Goal: Task Accomplishment & Management: Manage account settings

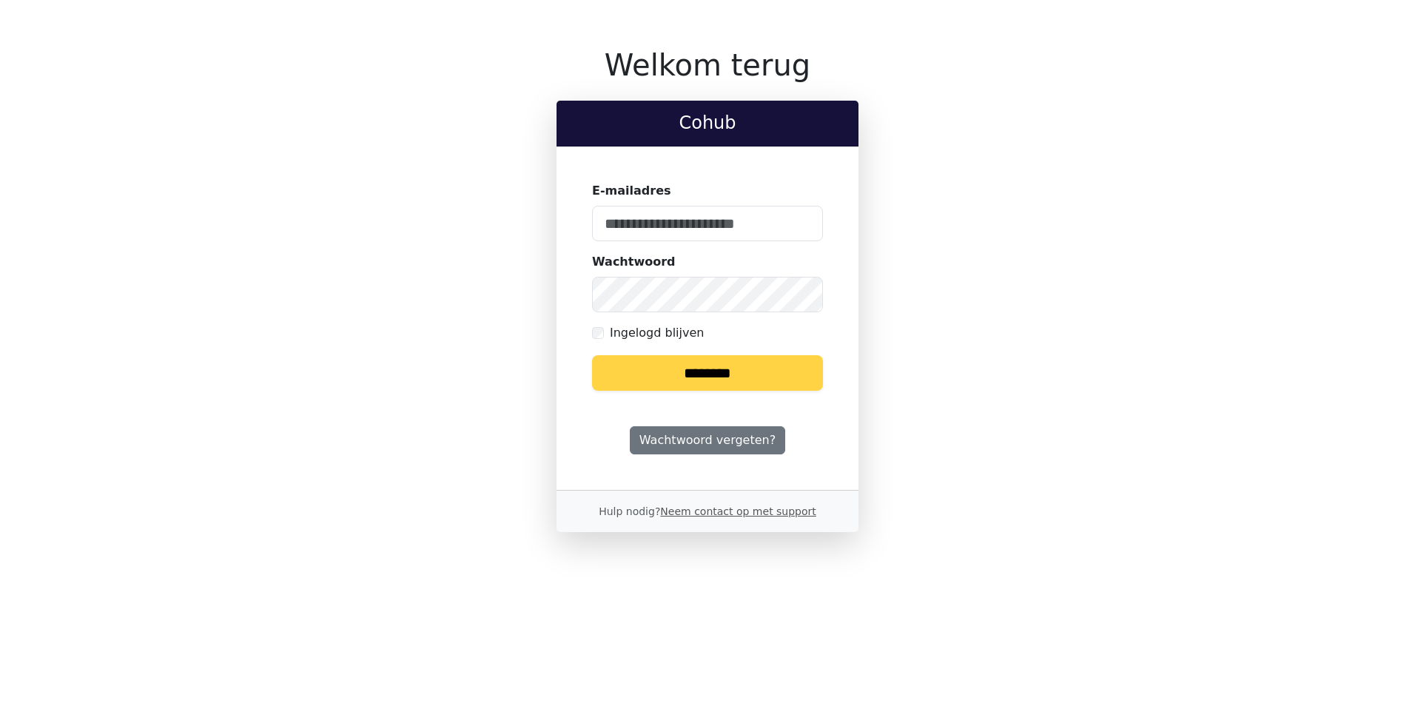
type input "**********"
click at [697, 378] on input "********" at bounding box center [707, 373] width 231 height 36
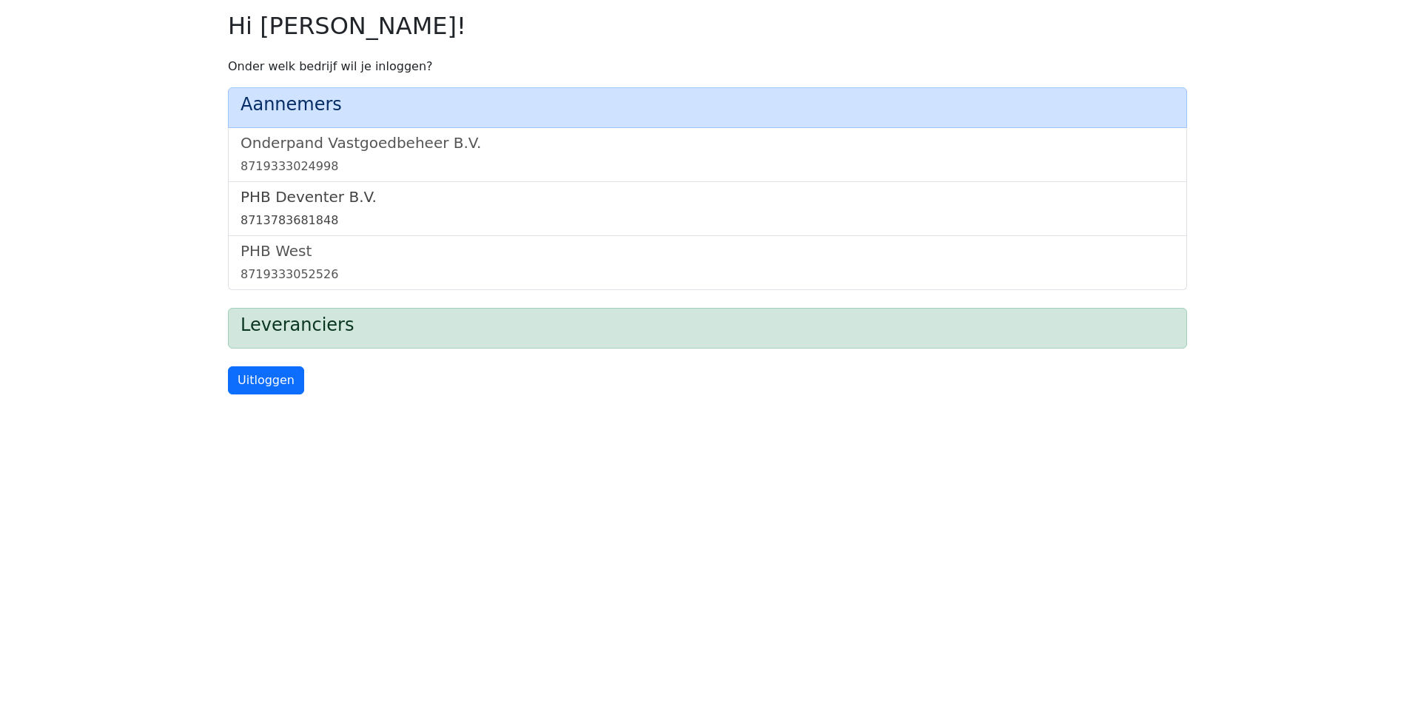
click at [296, 212] on div "8713783681848" at bounding box center [708, 221] width 934 height 18
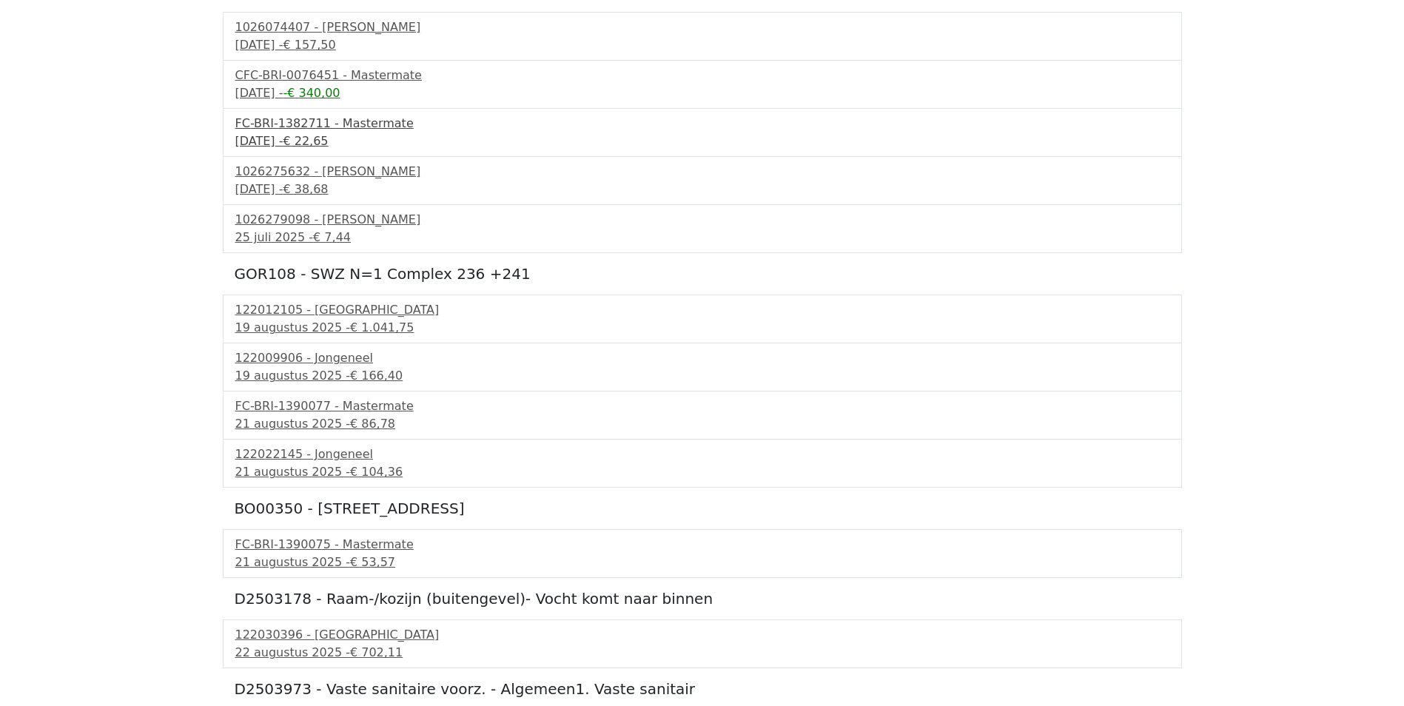
scroll to position [207, 0]
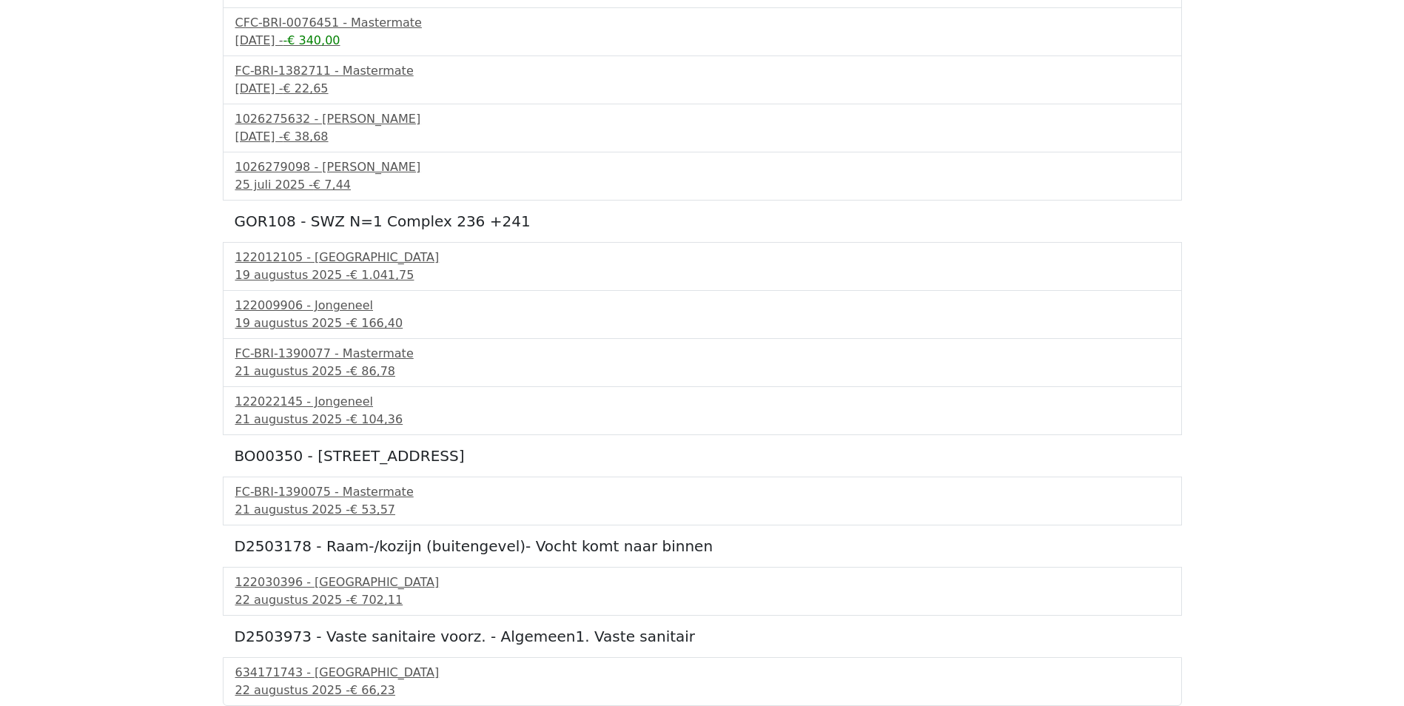
click at [343, 563] on div "BP00102-1 - Byk Cera hal 10 1026074407 - Boels Verhuur [DATE] - € 157,50 CFC-BR…" at bounding box center [702, 312] width 959 height 788
click at [334, 583] on div "122030396 - [GEOGRAPHIC_DATA]" at bounding box center [702, 583] width 934 height 18
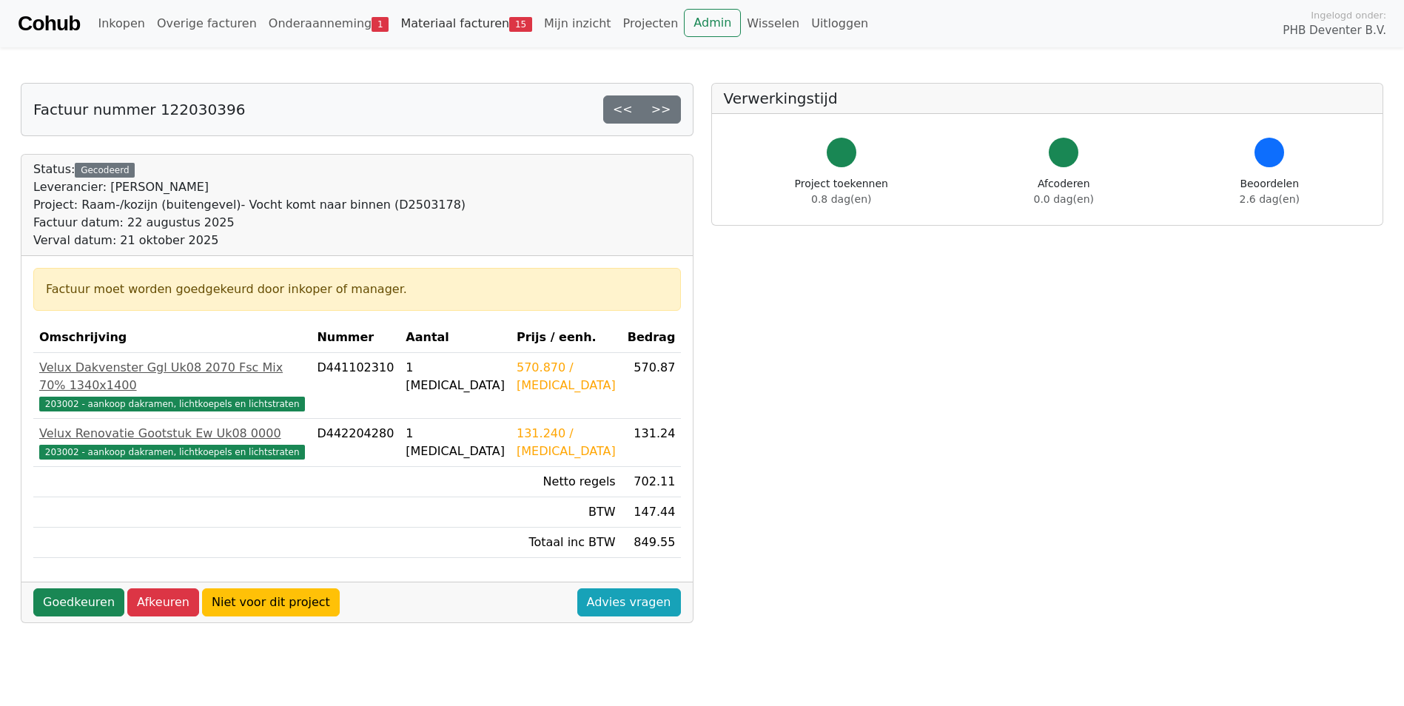
click at [417, 24] on link "Materiaal facturen 15" at bounding box center [467, 24] width 144 height 30
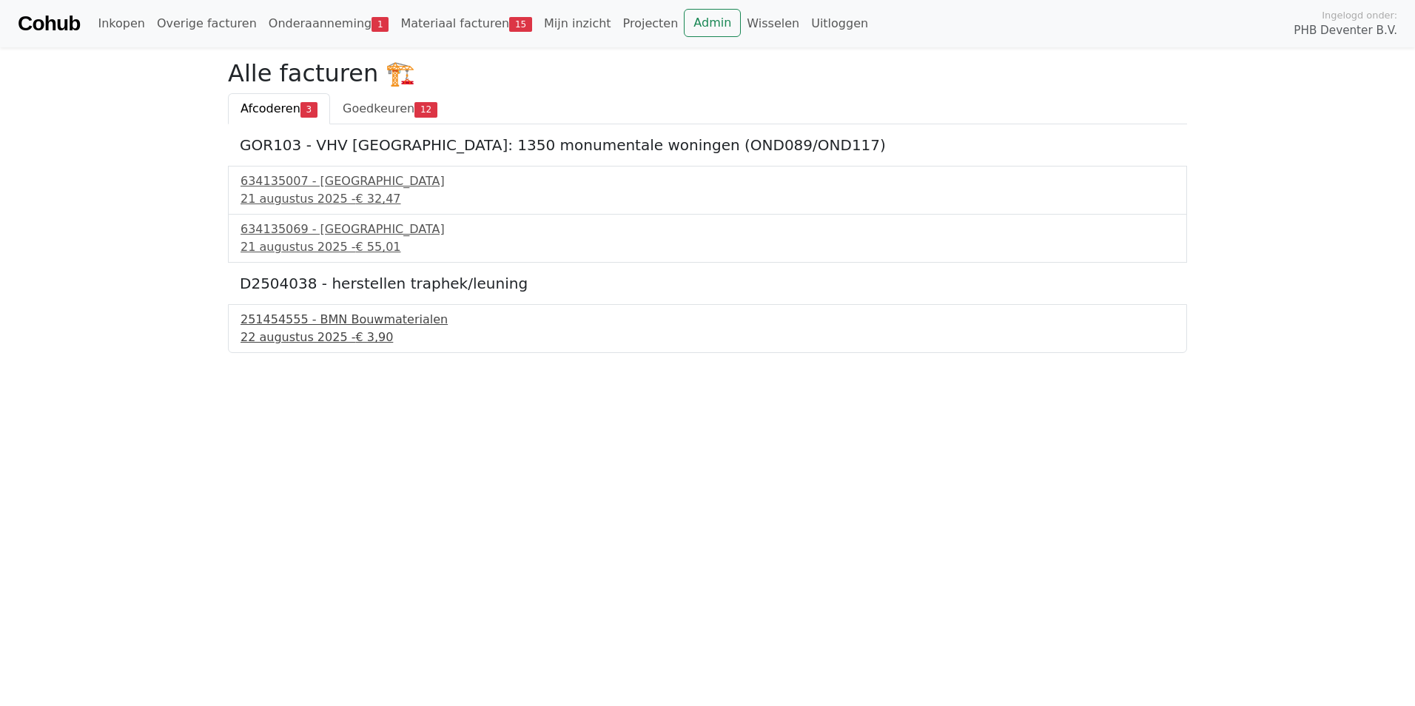
click at [283, 332] on div "22 augustus 2025 - € 3,90" at bounding box center [708, 338] width 934 height 18
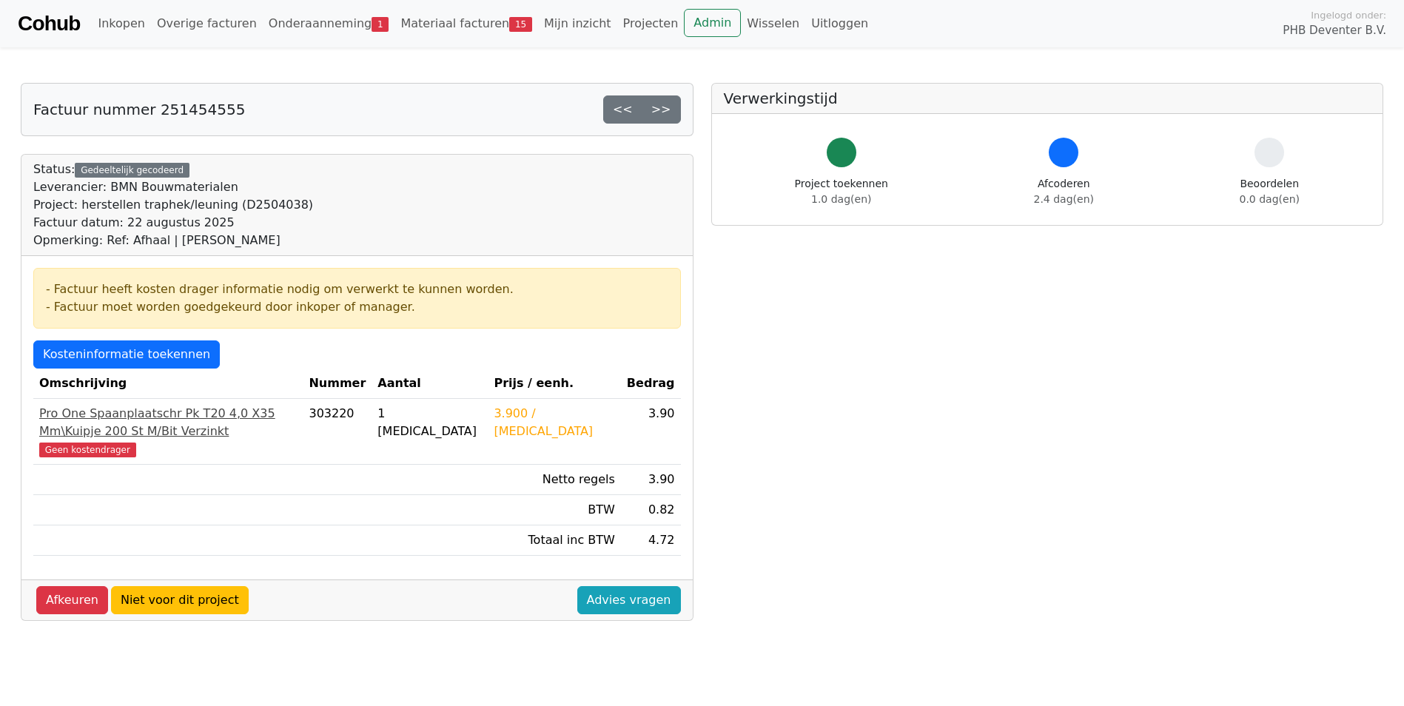
click at [93, 420] on div "Pro One Spaanplaatschr Pk T20 4,0 X35 Mm\Kuipje 200 St M/Bit Verzinkt" at bounding box center [168, 423] width 258 height 36
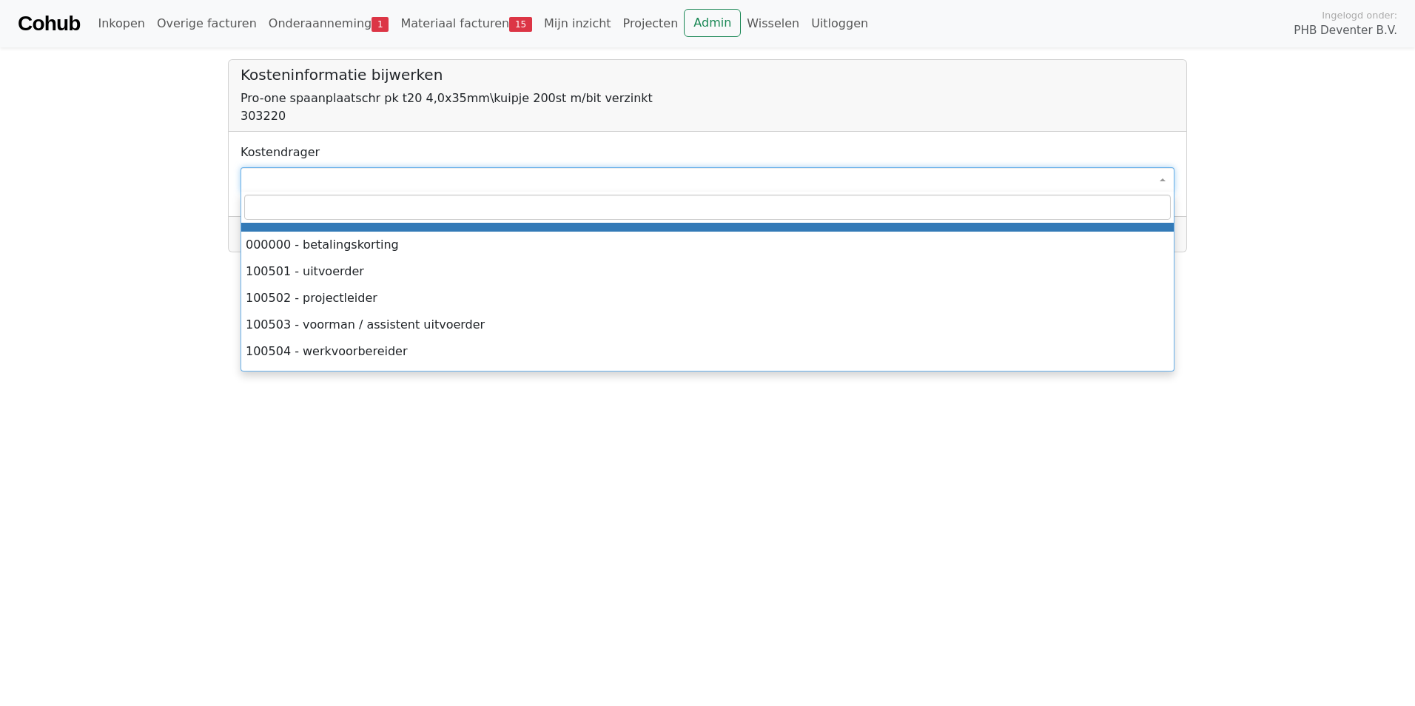
click at [301, 181] on span at bounding box center [708, 179] width 934 height 25
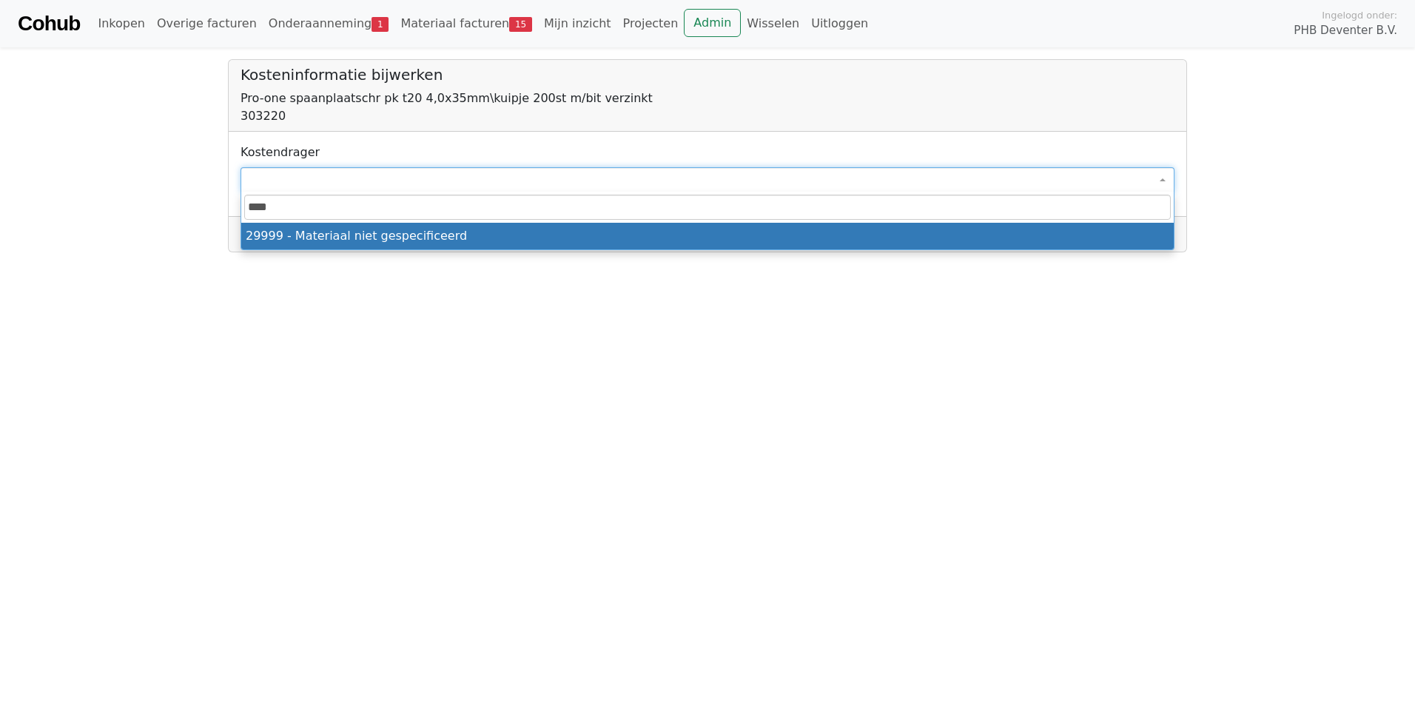
type input "****"
select select "****"
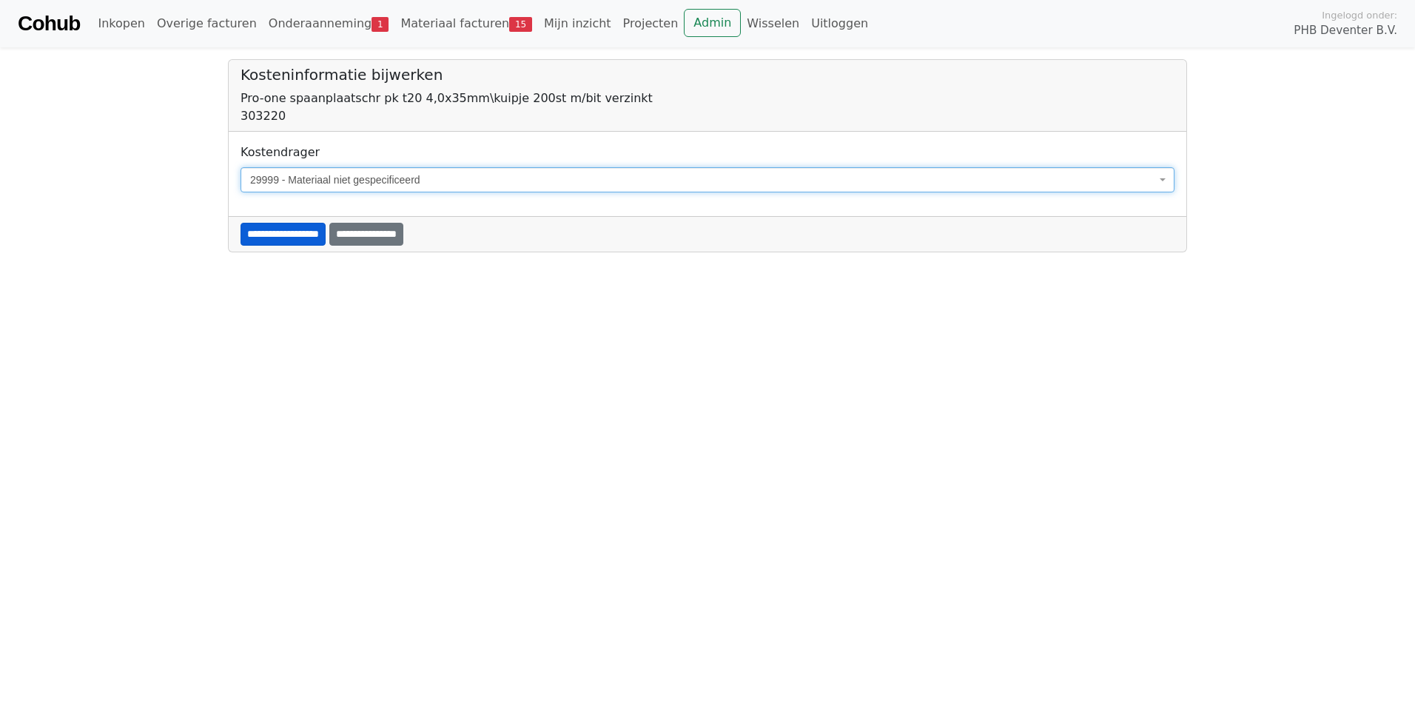
click at [311, 243] on input "**********" at bounding box center [283, 234] width 85 height 23
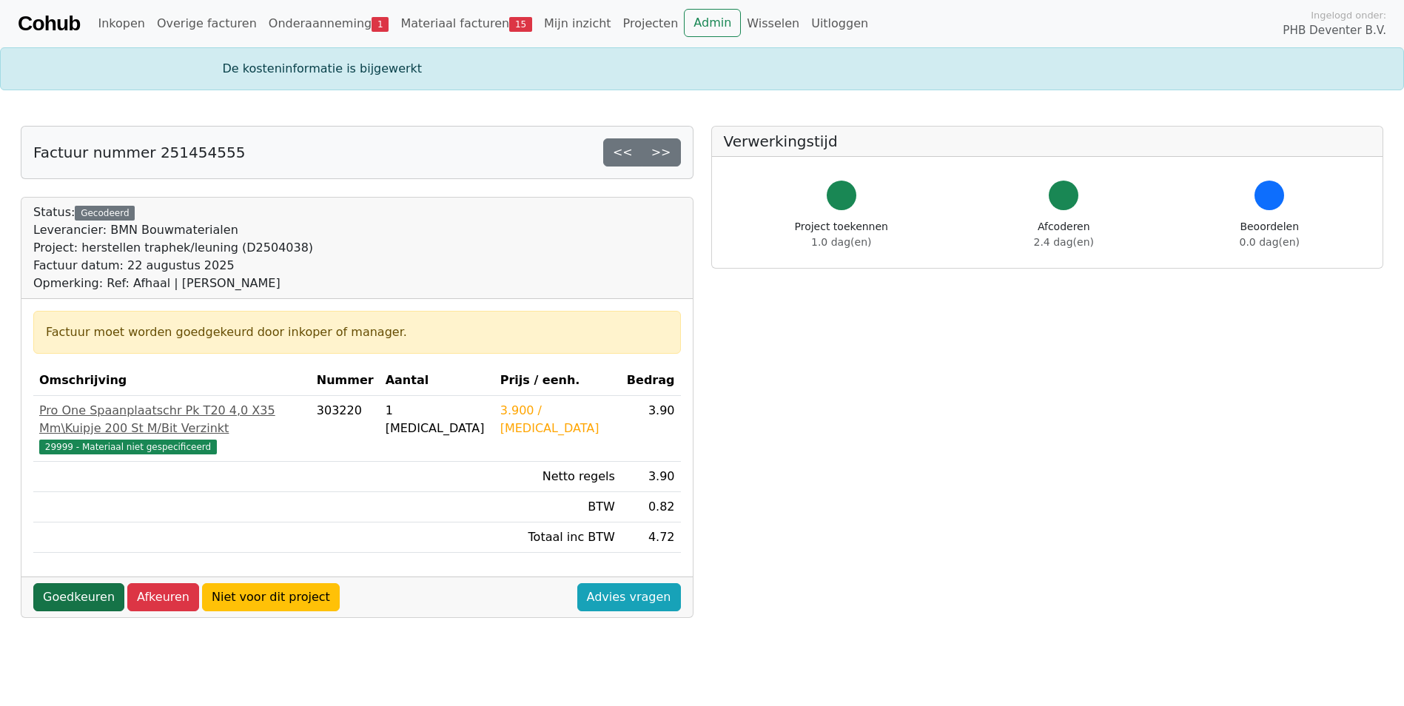
click at [64, 583] on link "Goedkeuren" at bounding box center [78, 597] width 91 height 28
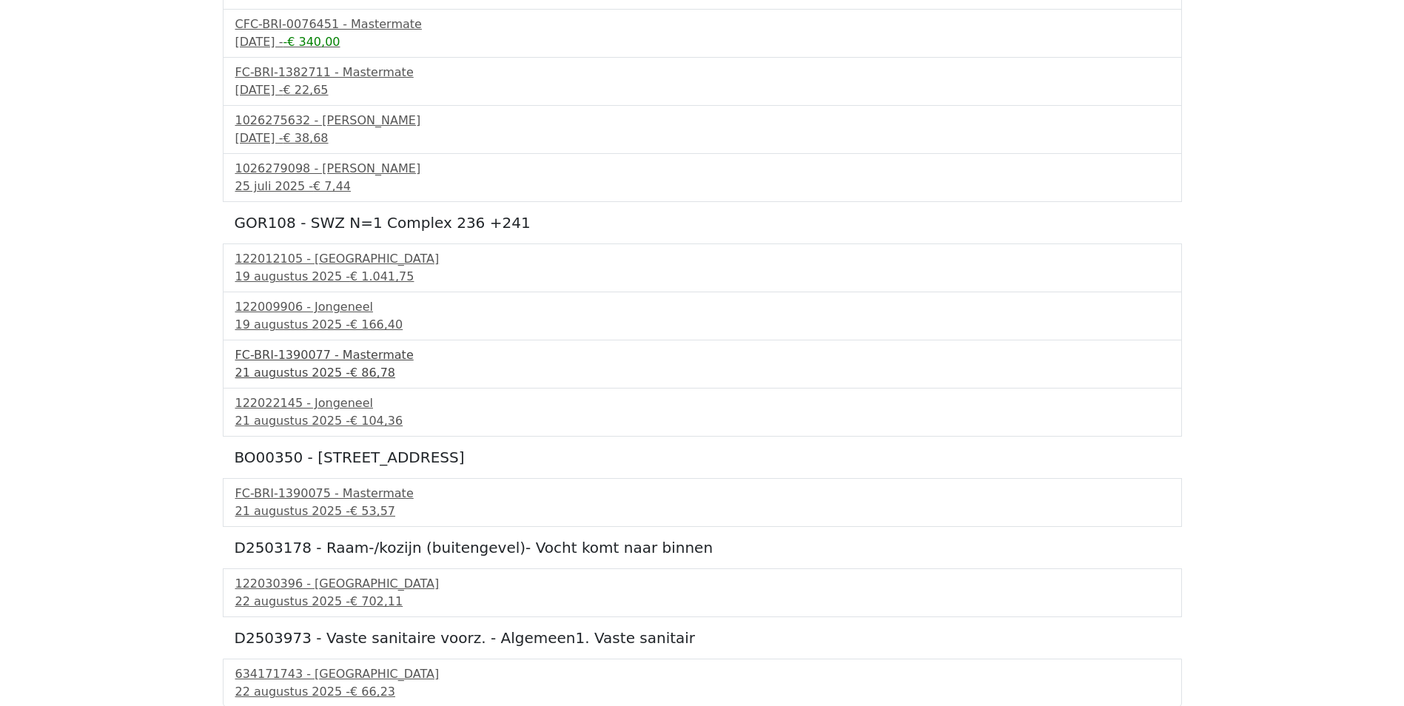
scroll to position [249, 0]
click at [264, 600] on div "22 augustus 2025 - € 702,11" at bounding box center [702, 600] width 934 height 18
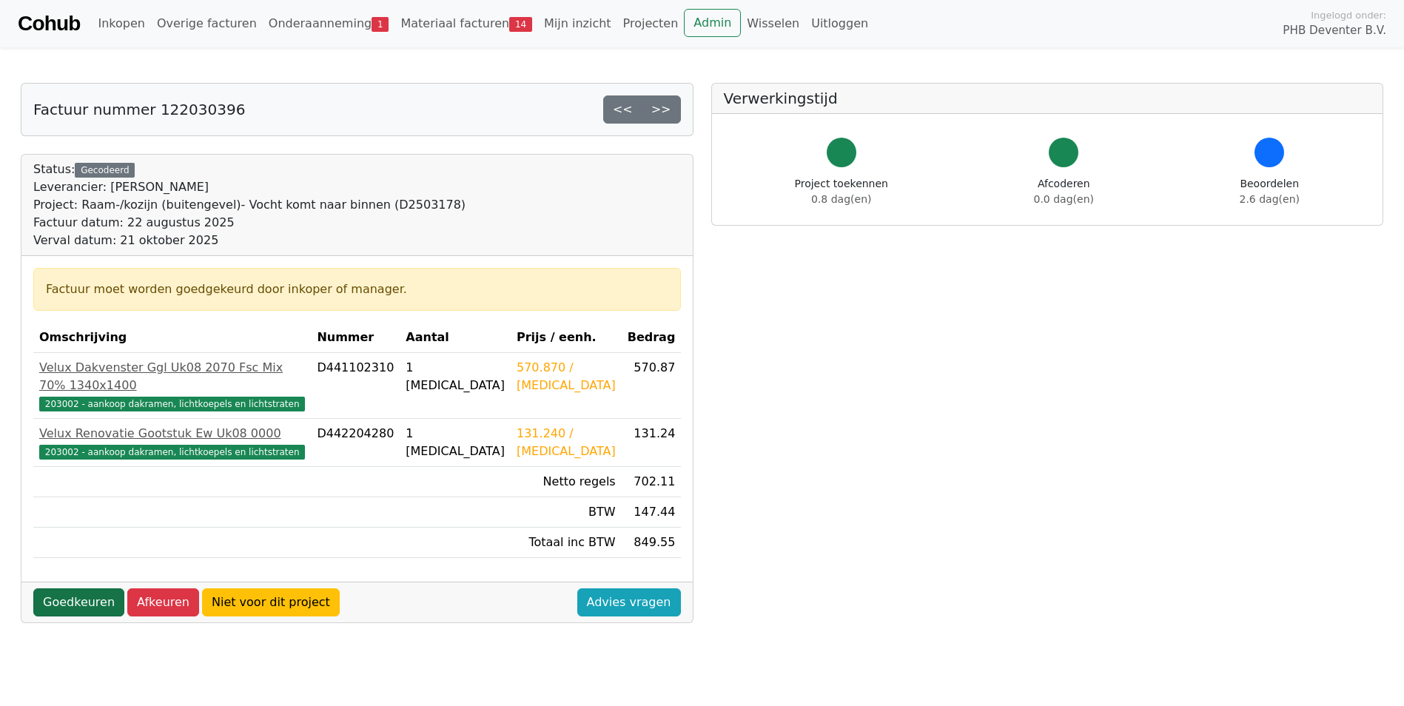
click at [84, 588] on link "Goedkeuren" at bounding box center [78, 602] width 91 height 28
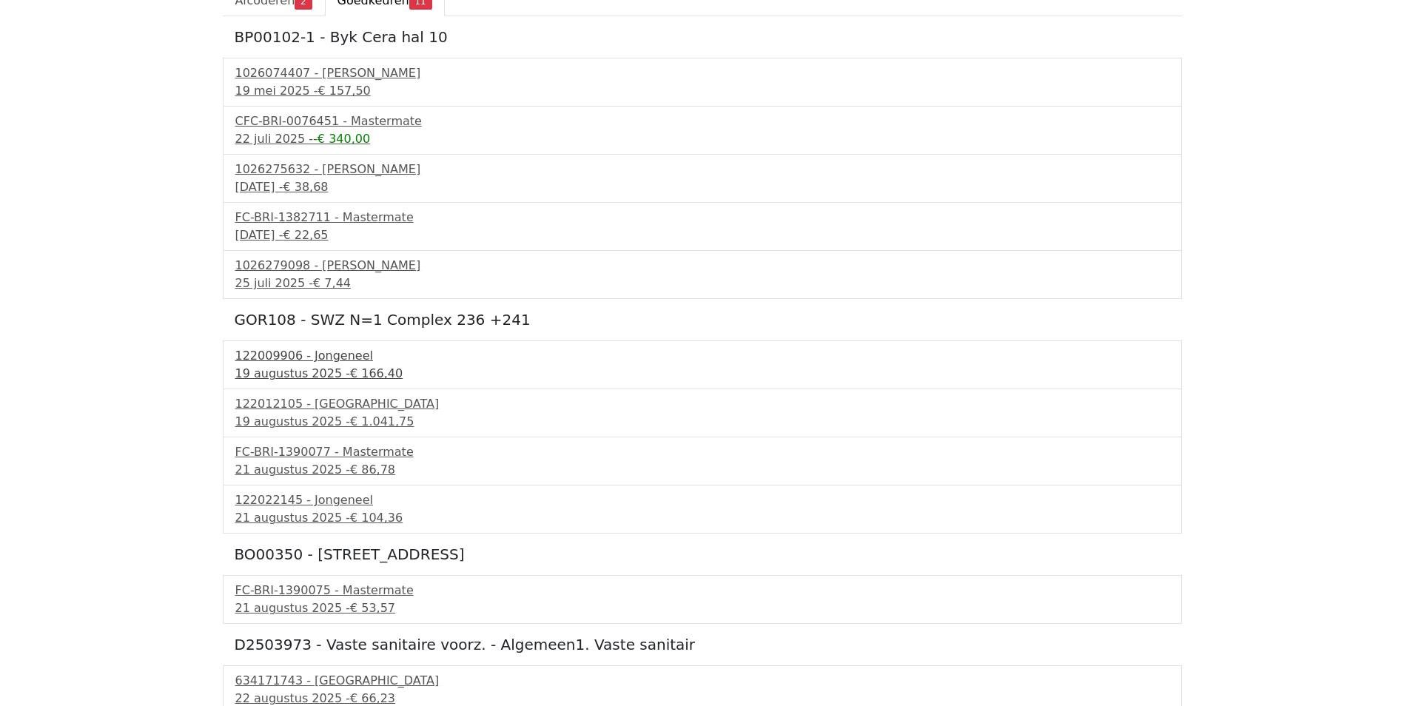
scroll to position [159, 0]
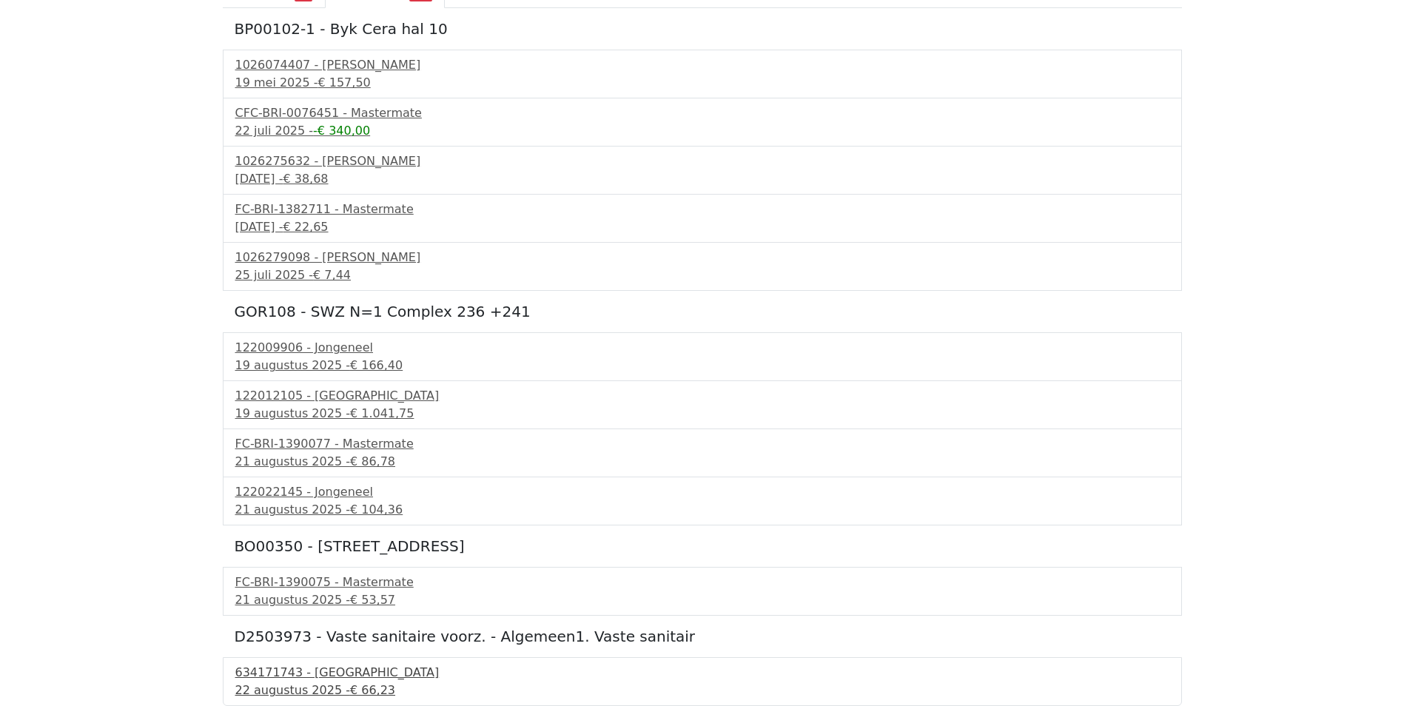
click at [303, 690] on div "22 augustus 2025 - € 66,23" at bounding box center [702, 691] width 934 height 18
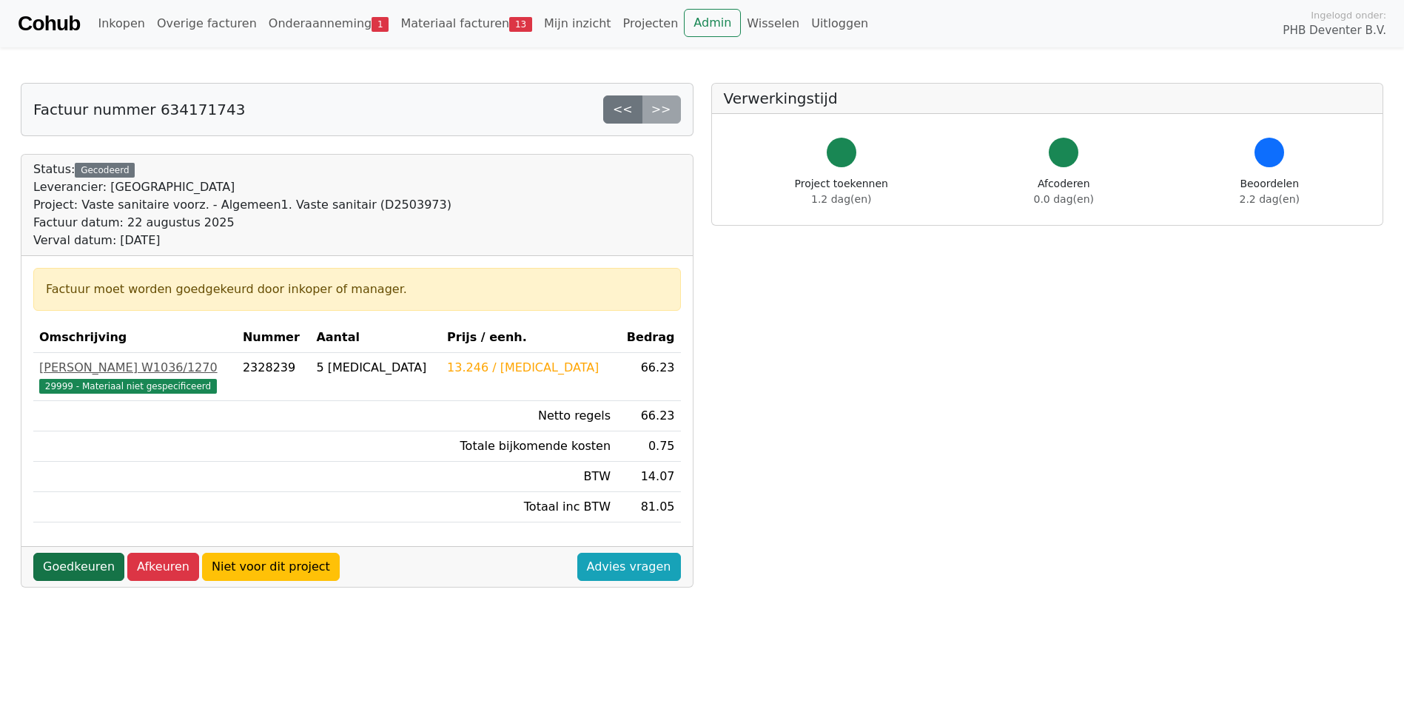
click at [59, 567] on link "Goedkeuren" at bounding box center [78, 567] width 91 height 28
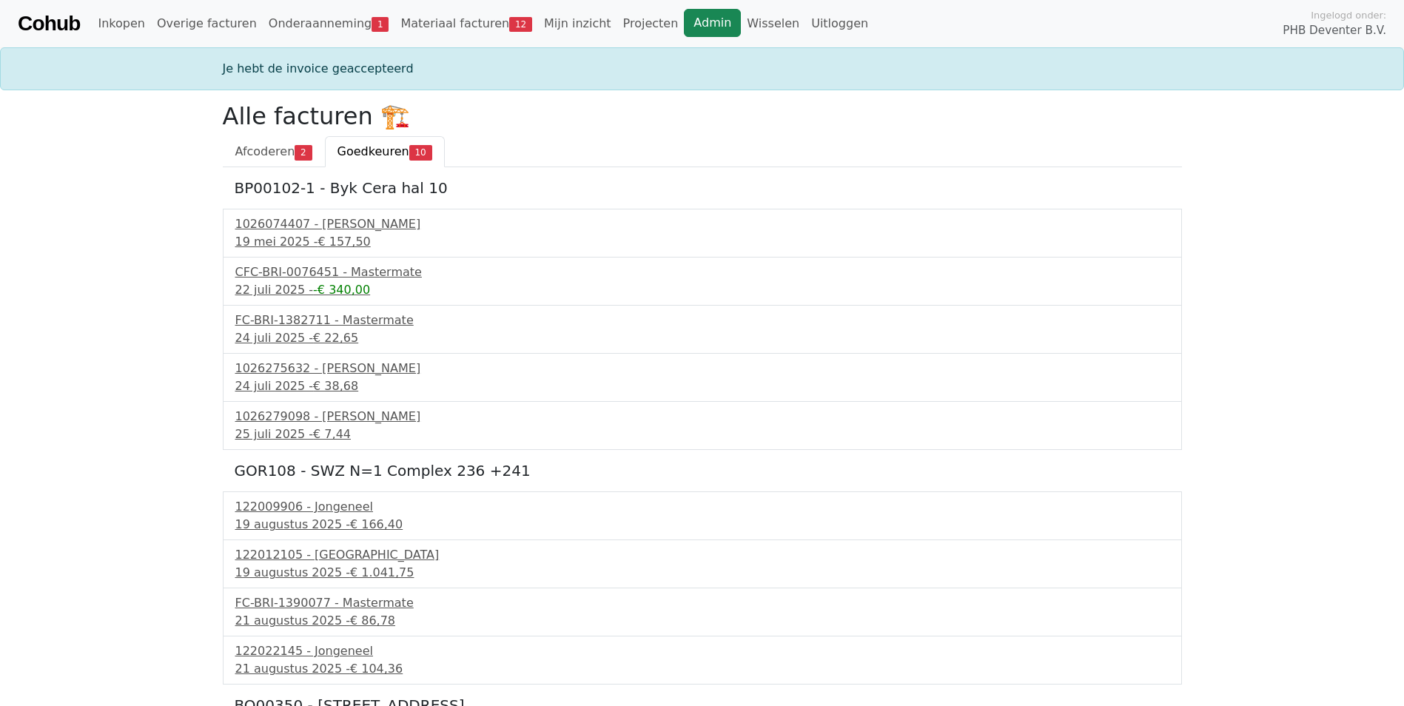
click at [684, 30] on link "Admin" at bounding box center [712, 23] width 57 height 28
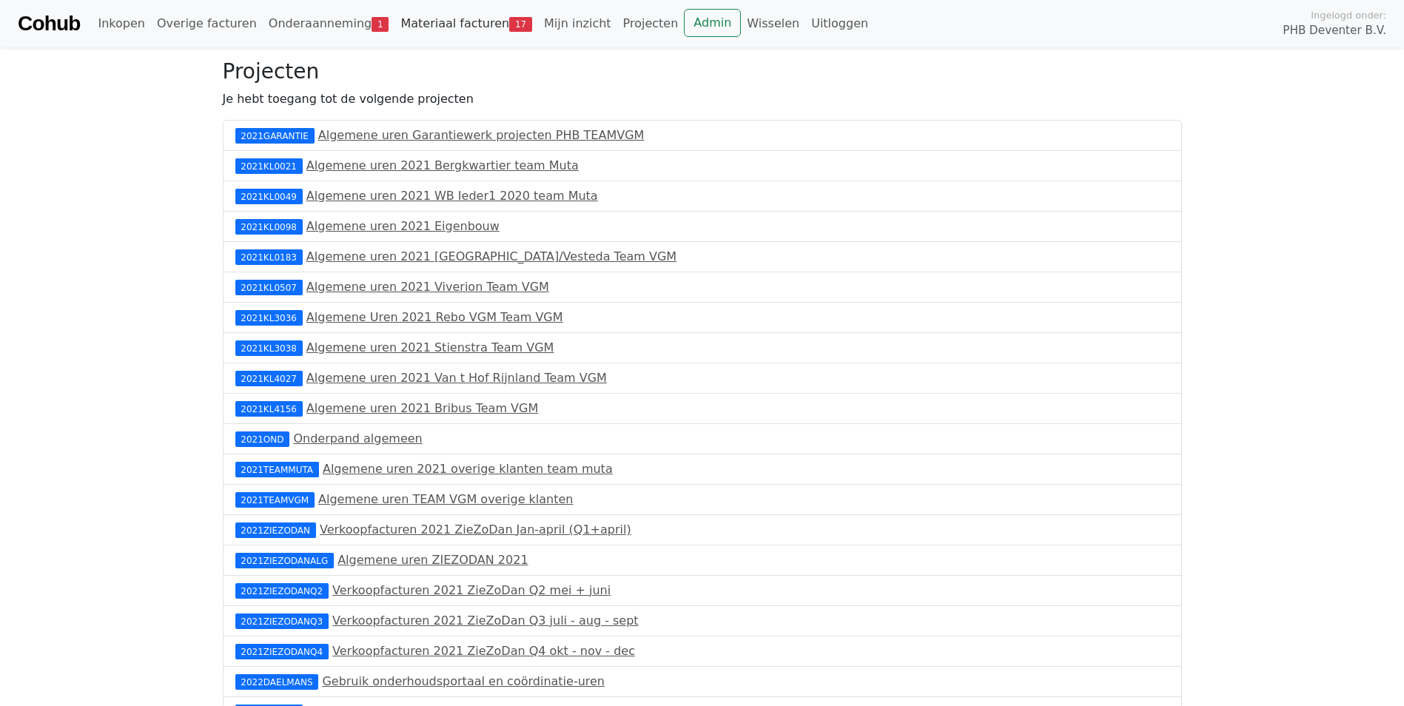
click at [453, 27] on link "Materiaal facturen 17" at bounding box center [467, 24] width 144 height 30
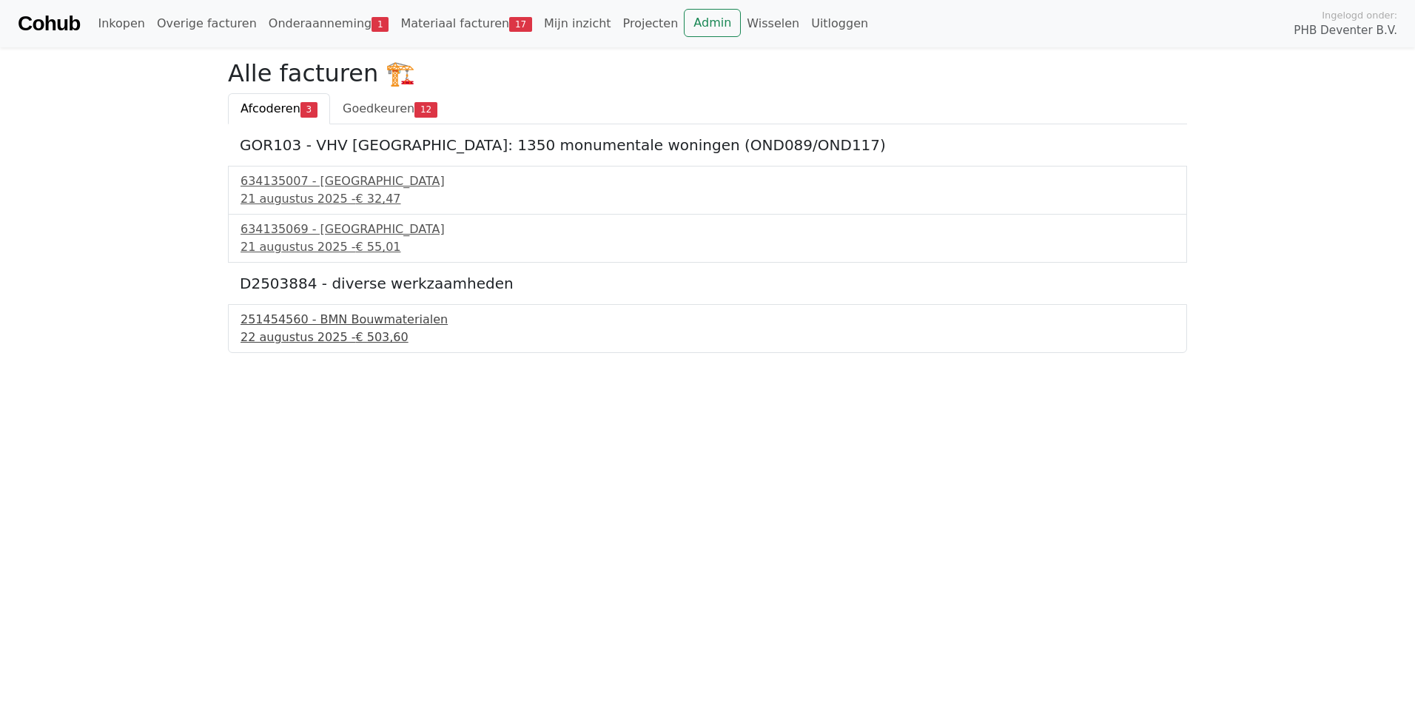
click at [305, 327] on div "251454560 - BMN Bouwmaterialen" at bounding box center [708, 320] width 934 height 18
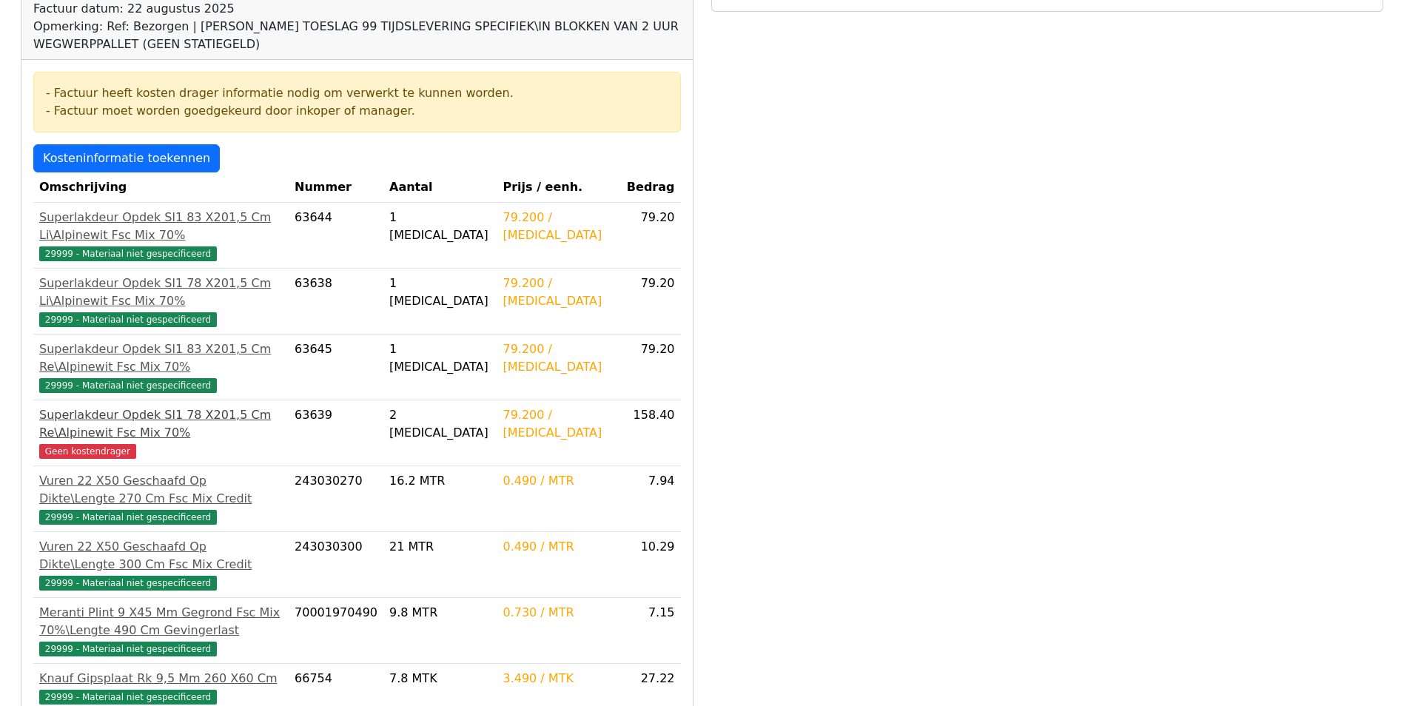
scroll to position [222, 0]
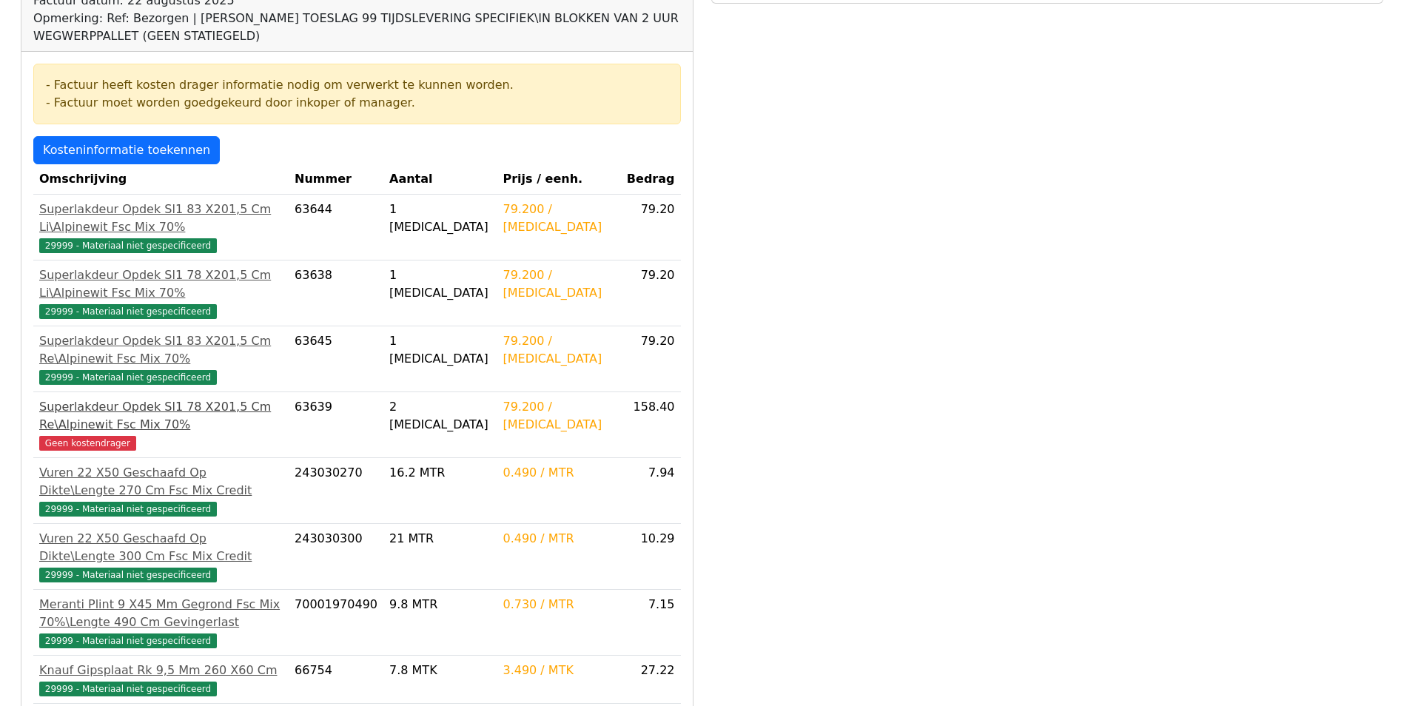
click at [81, 436] on span "Geen kostendrager" at bounding box center [87, 443] width 97 height 15
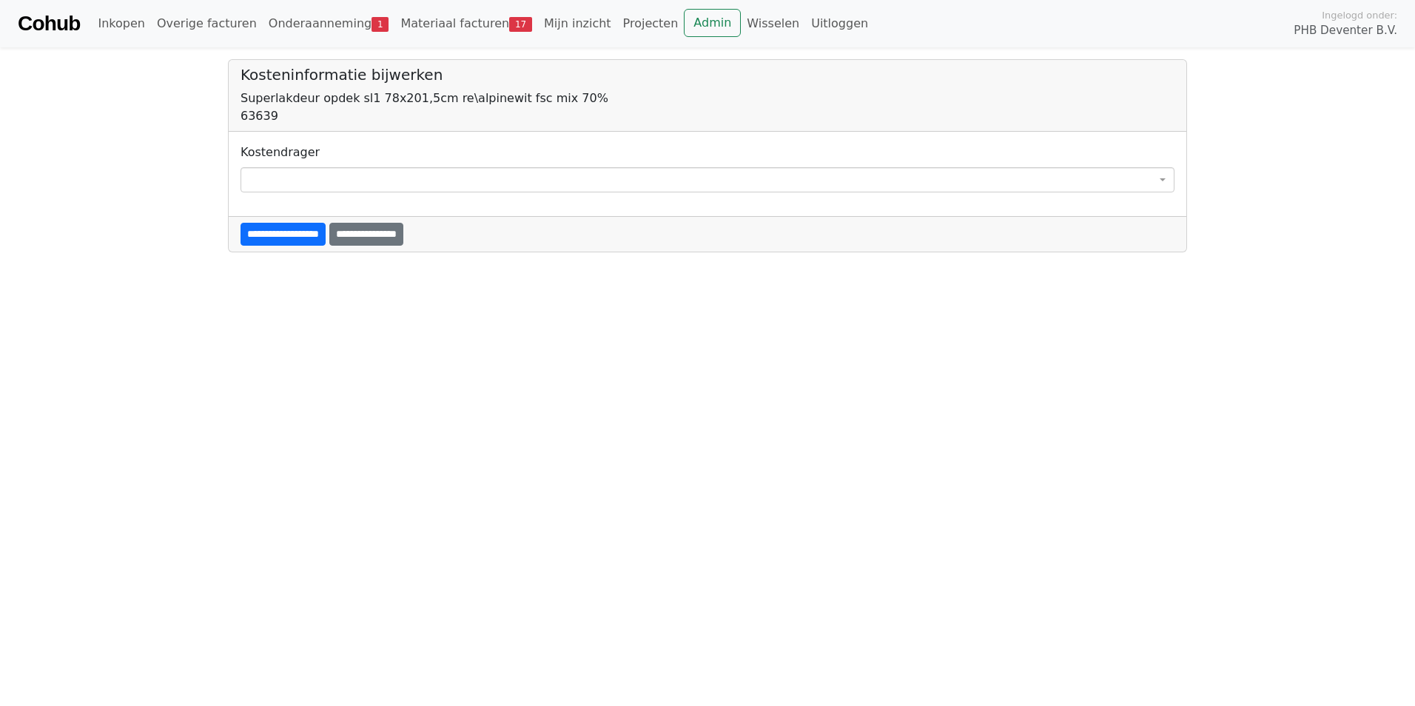
click at [289, 185] on span at bounding box center [708, 179] width 934 height 25
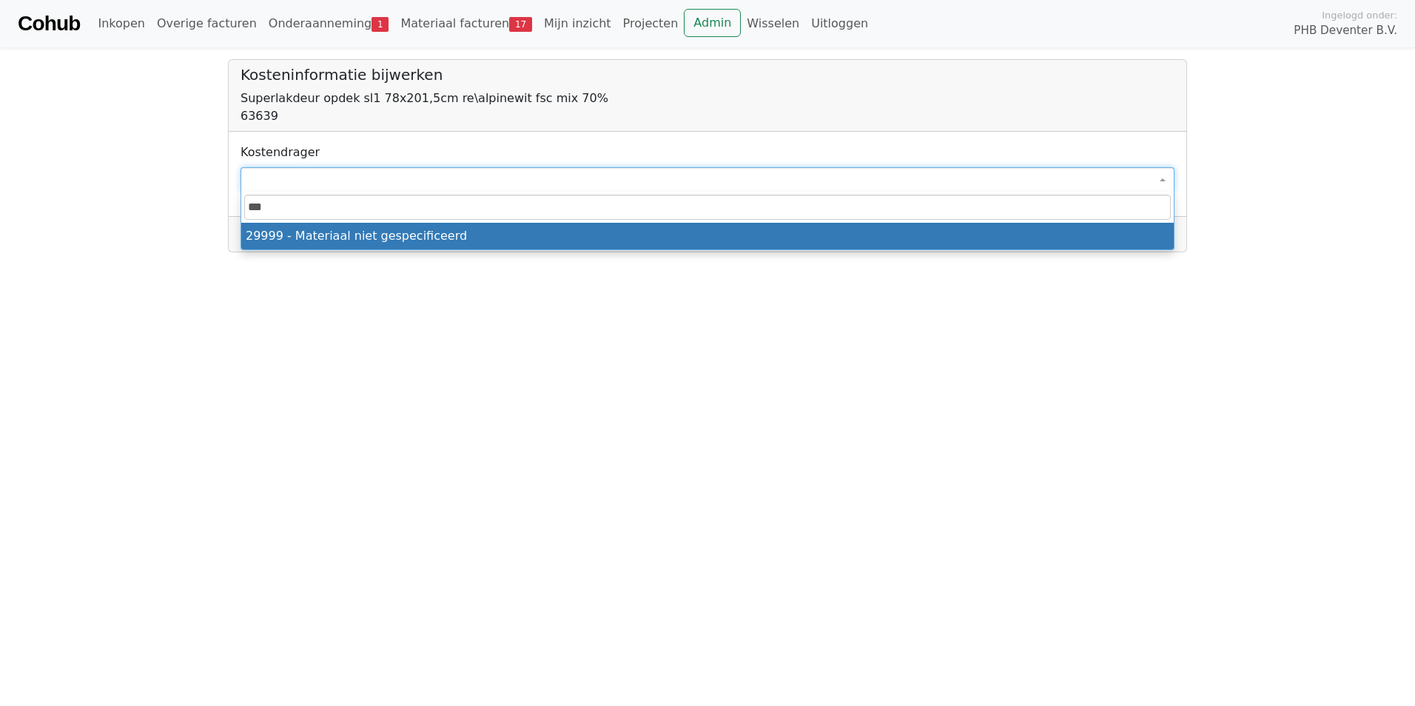
type input "****"
select select "****"
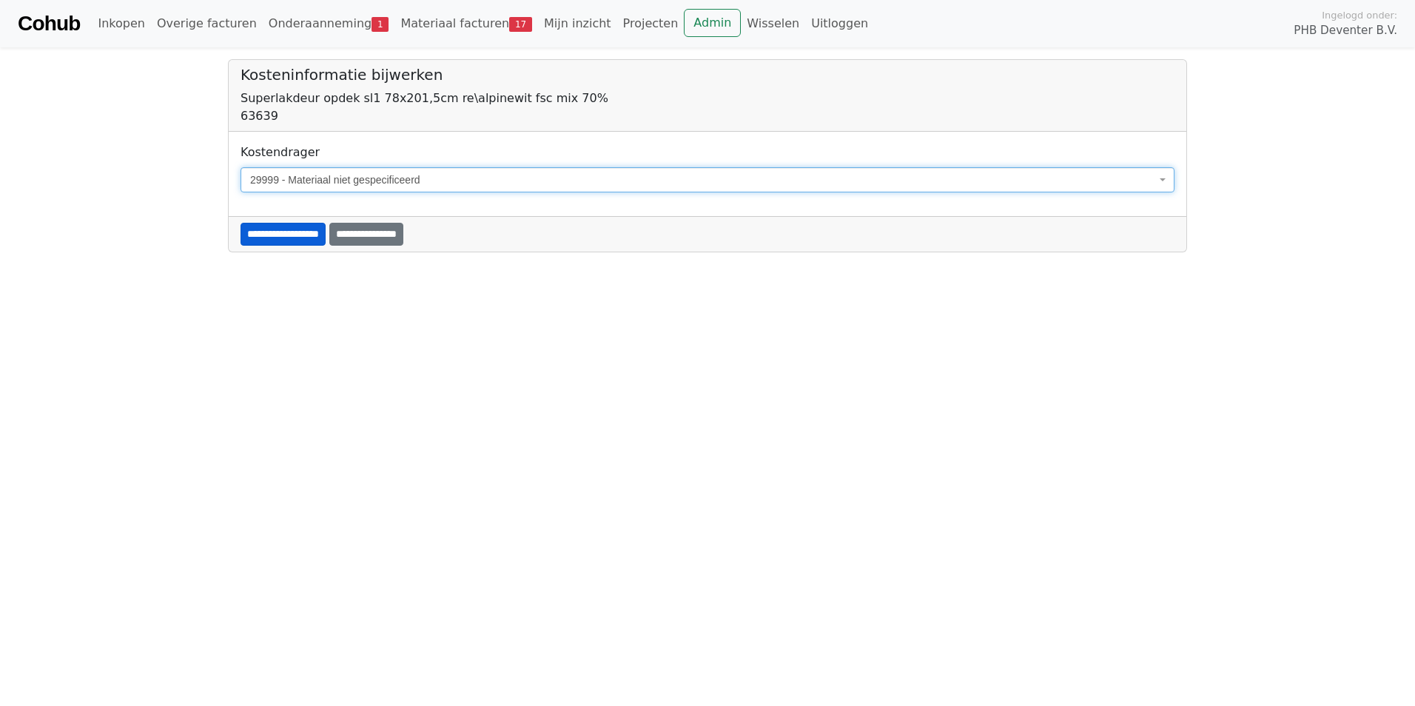
click at [311, 235] on input "**********" at bounding box center [283, 234] width 85 height 23
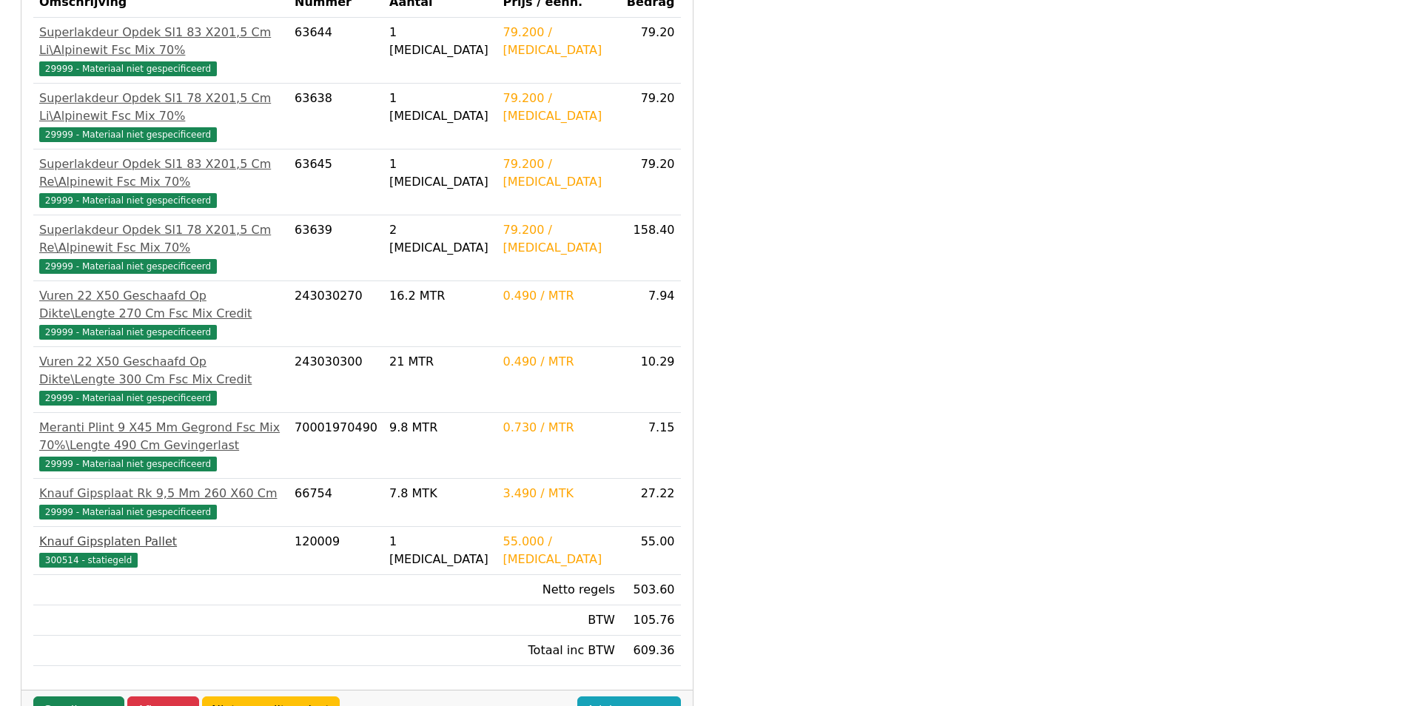
scroll to position [435, 0]
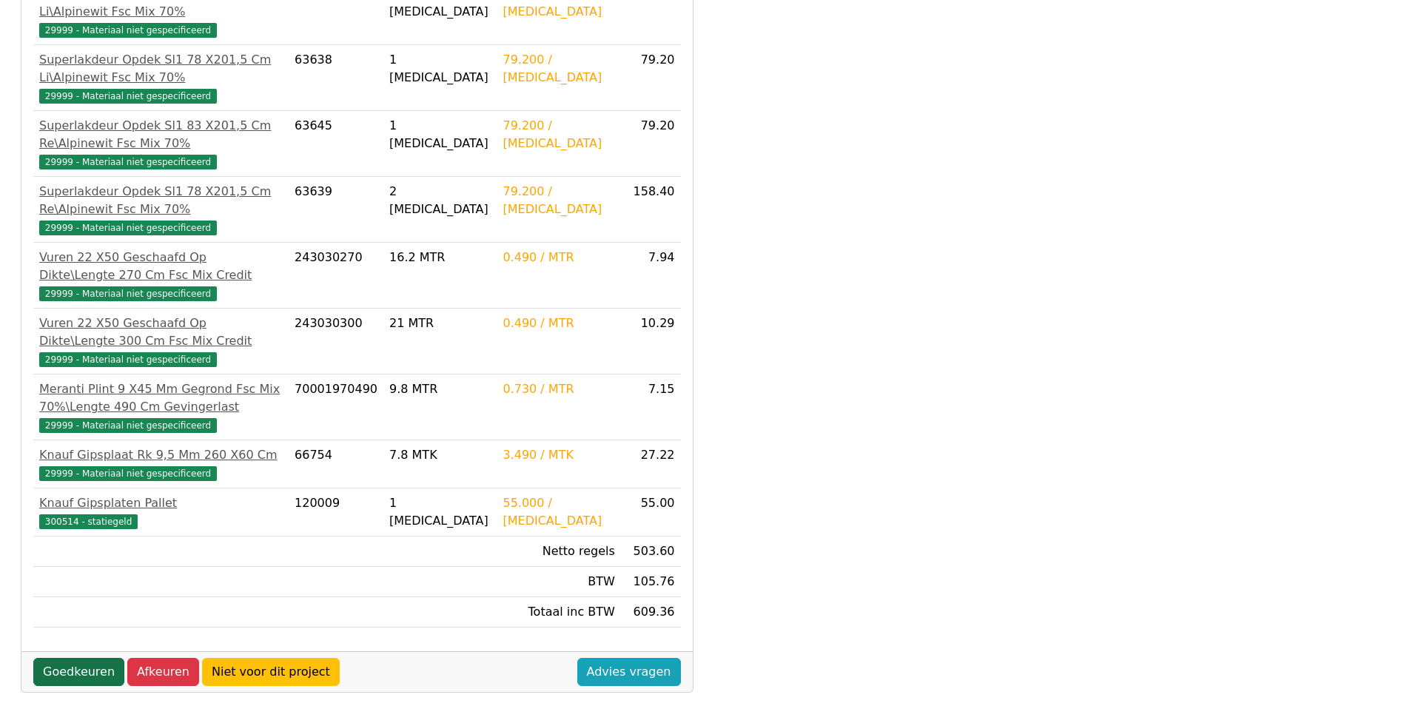
click at [76, 658] on link "Goedkeuren" at bounding box center [78, 672] width 91 height 28
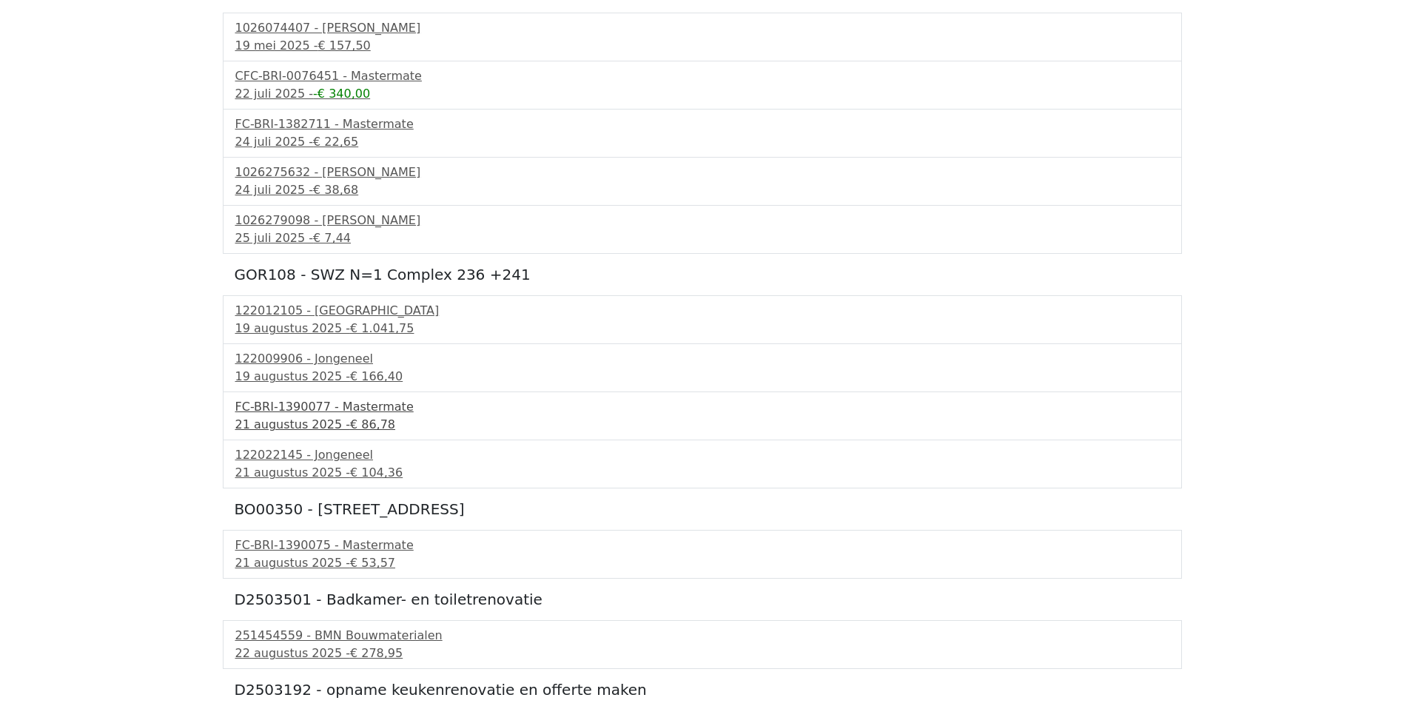
scroll to position [249, 0]
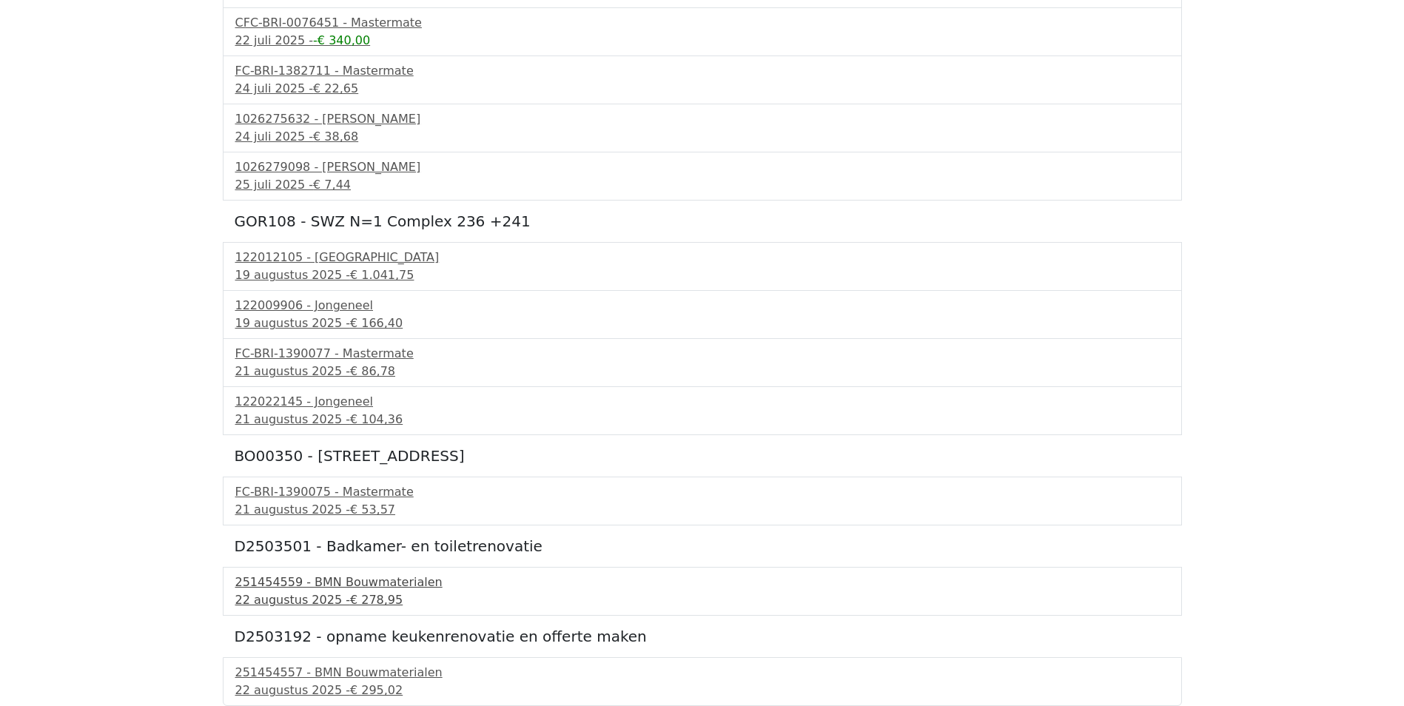
click at [255, 591] on div "22 augustus 2025 - € 278,95" at bounding box center [702, 600] width 934 height 18
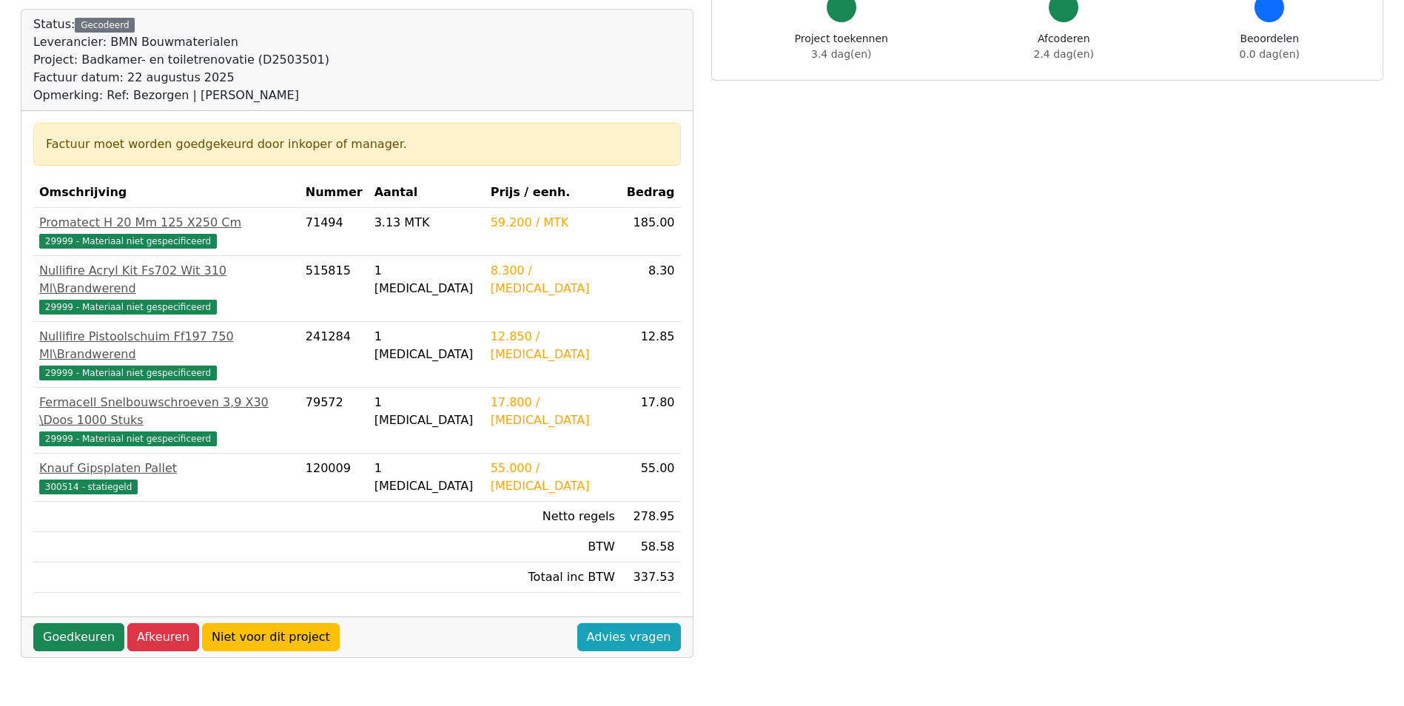
scroll to position [148, 0]
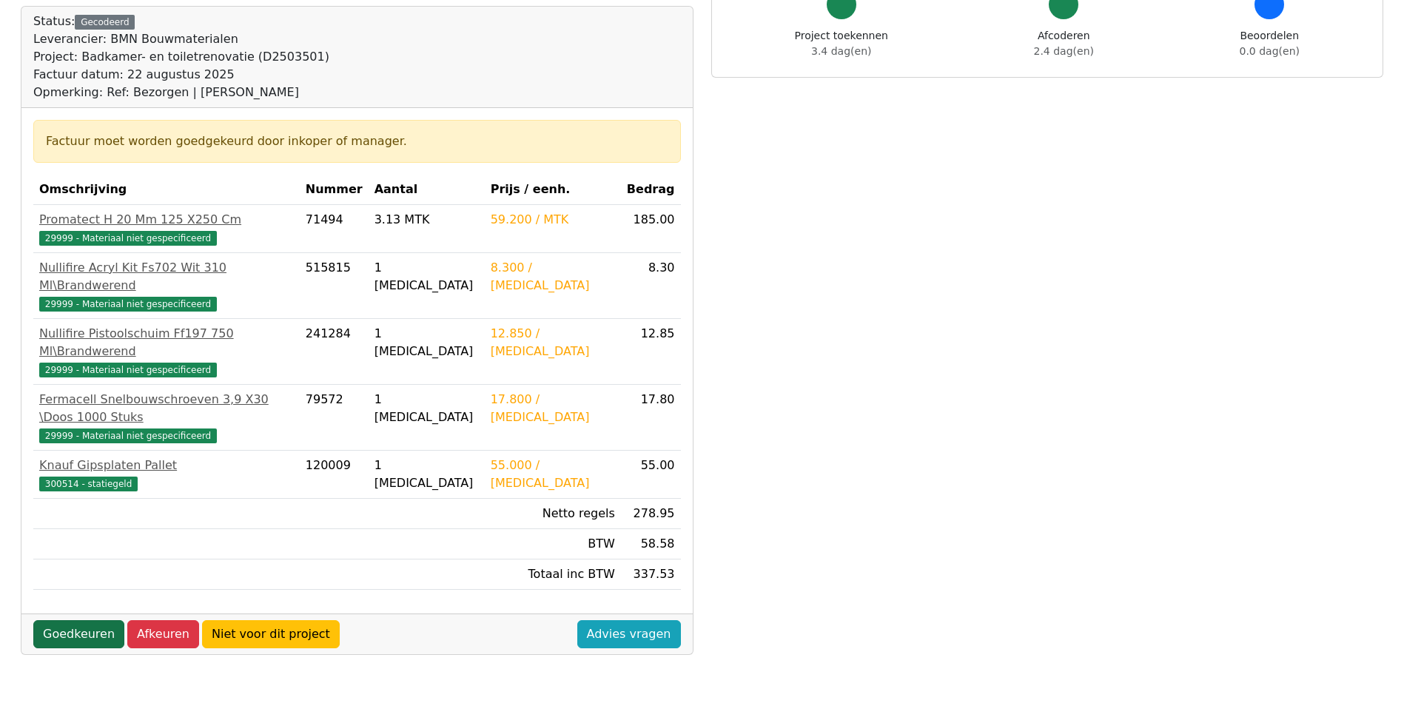
click at [81, 620] on link "Goedkeuren" at bounding box center [78, 634] width 91 height 28
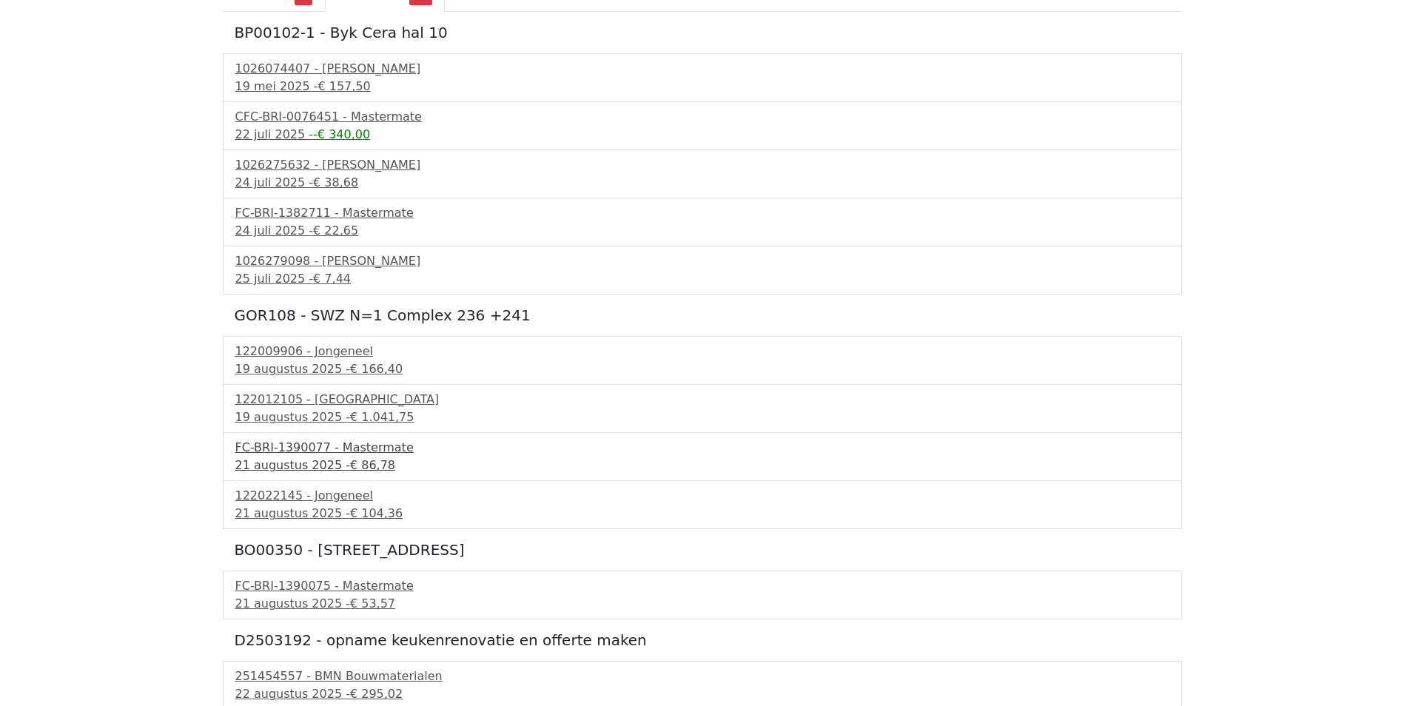
scroll to position [159, 0]
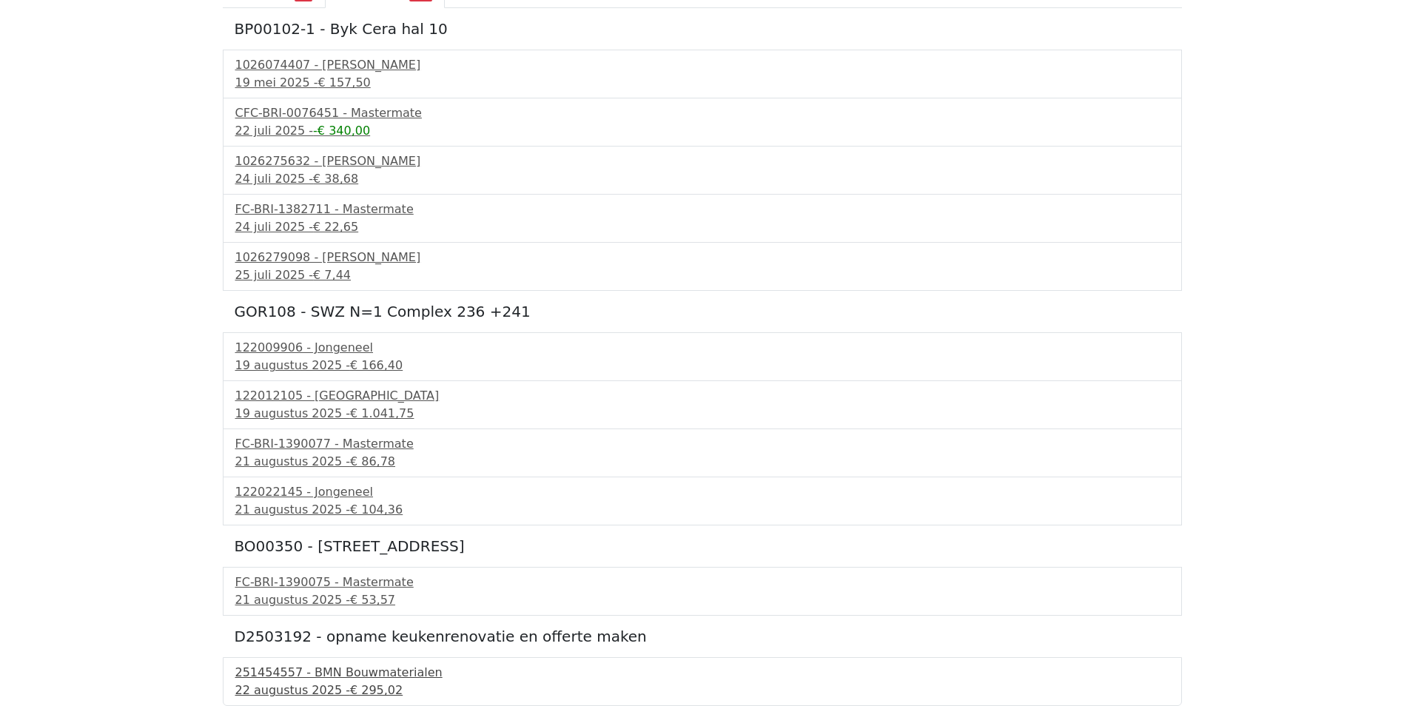
click at [284, 680] on div "251454557 - BMN Bouwmaterialen" at bounding box center [702, 673] width 934 height 18
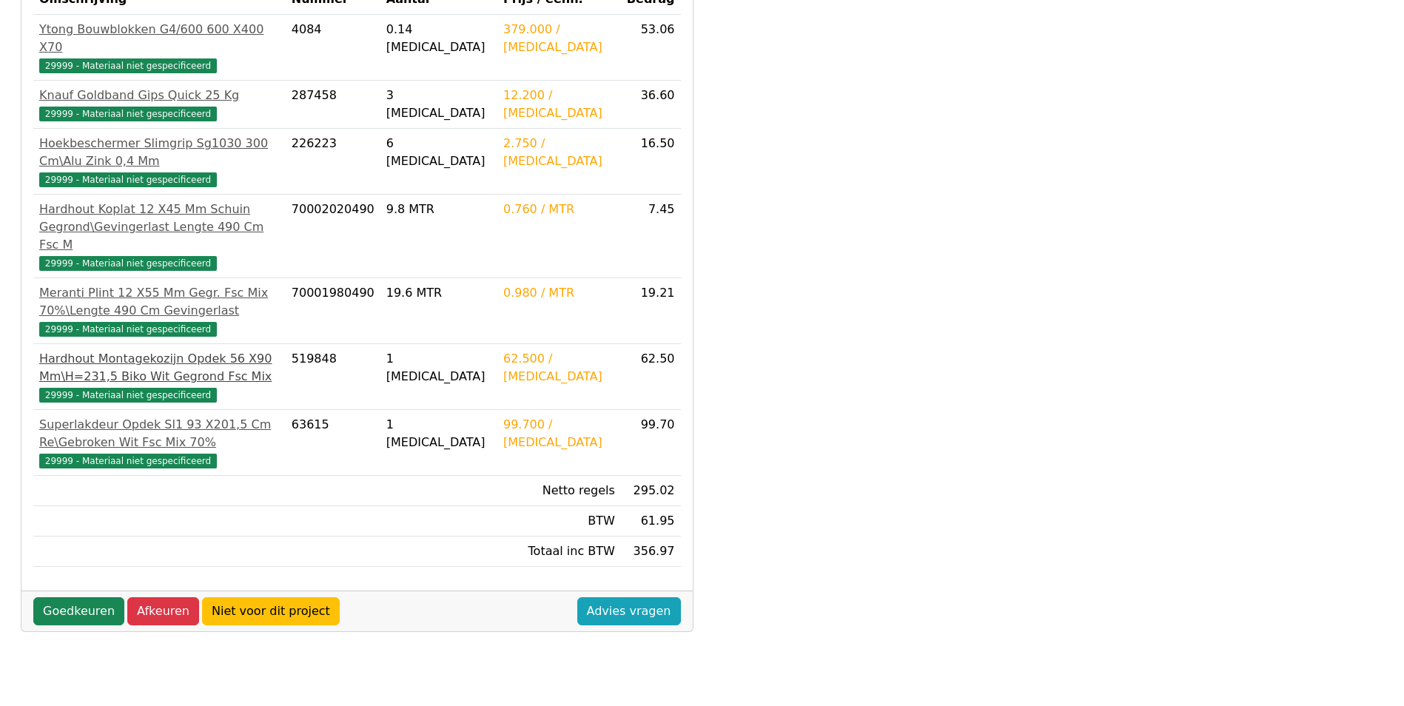
scroll to position [370, 0]
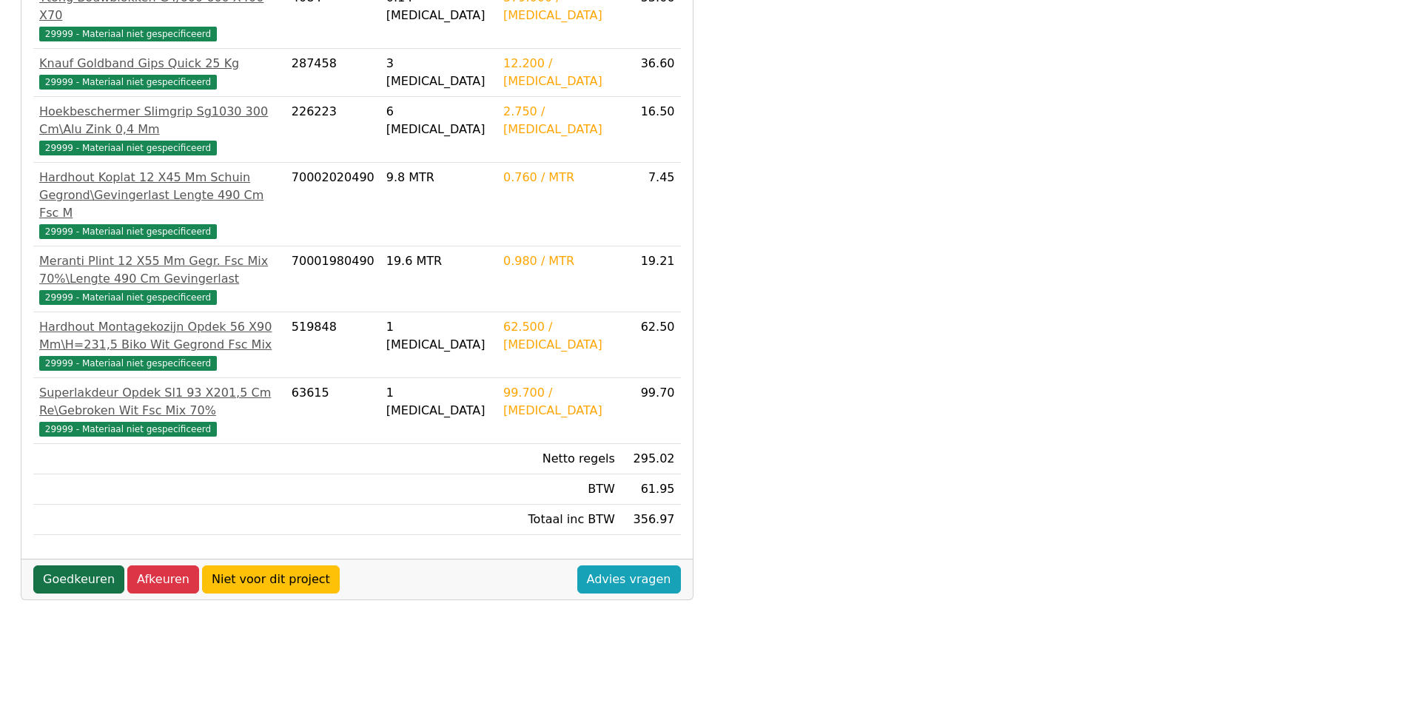
click at [68, 566] on link "Goedkeuren" at bounding box center [78, 580] width 91 height 28
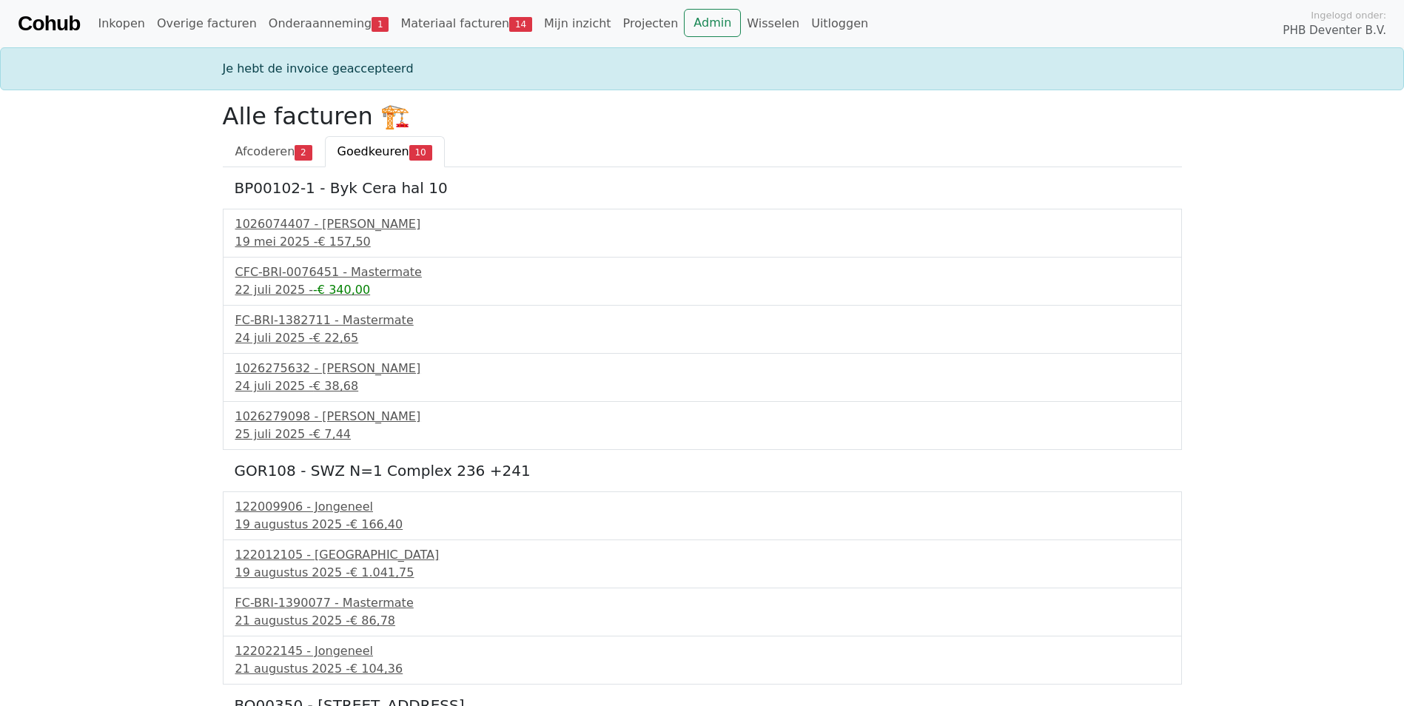
click at [369, 151] on span "Goedkeuren" at bounding box center [374, 151] width 72 height 14
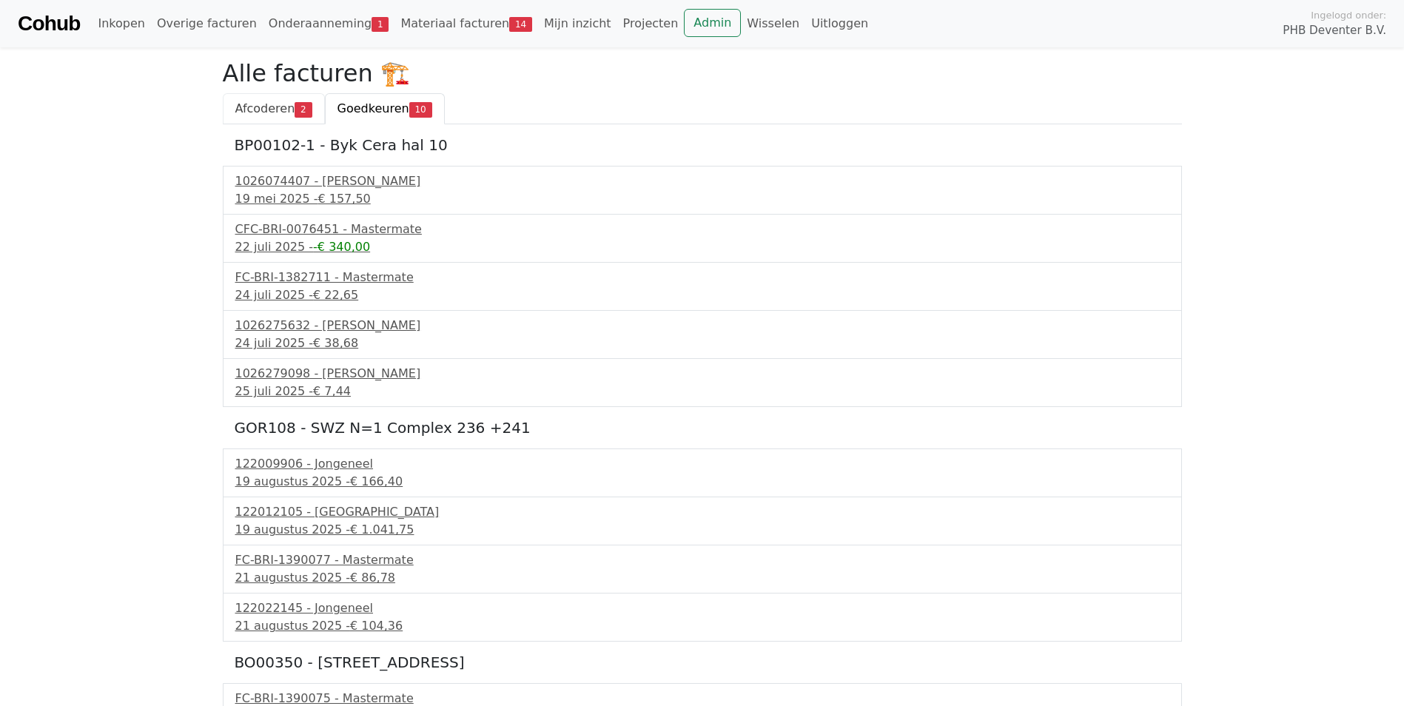
click at [283, 107] on span "Afcoderen" at bounding box center [265, 108] width 60 height 14
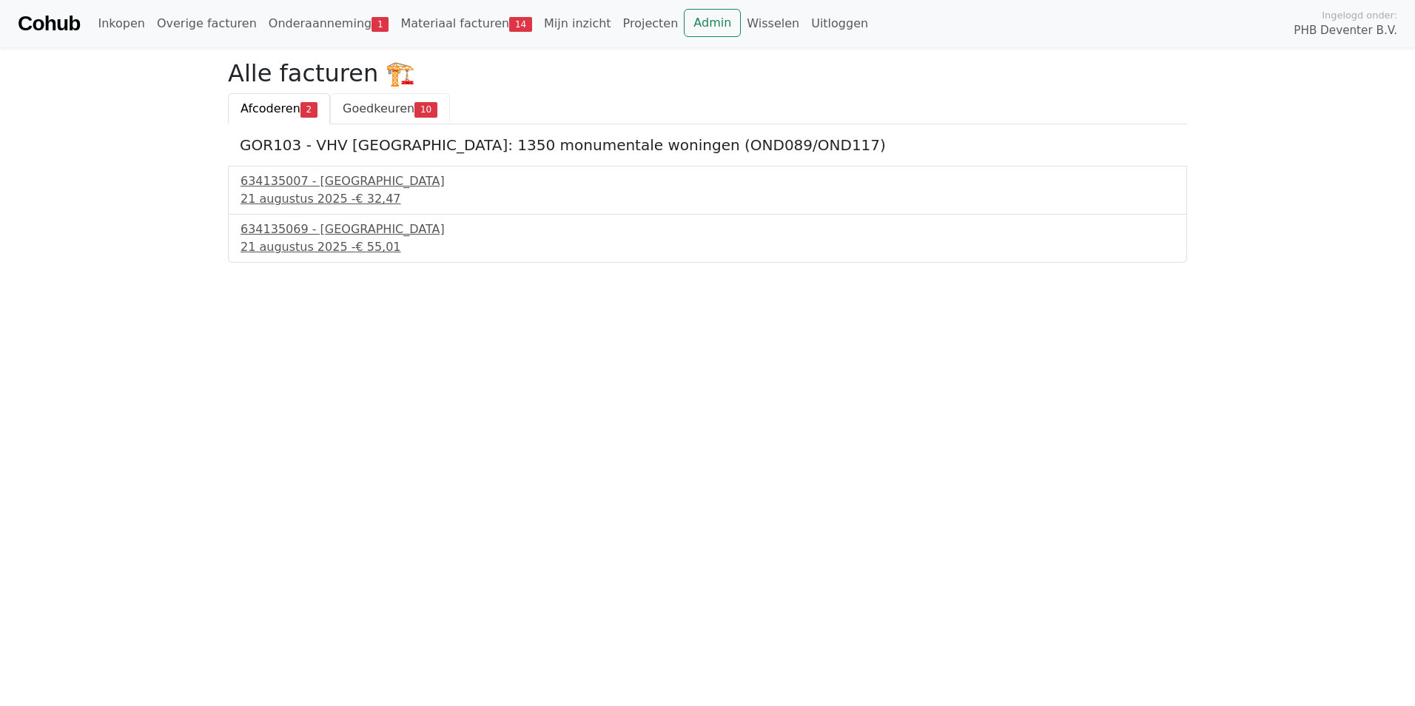
click at [358, 108] on span "Goedkeuren" at bounding box center [379, 108] width 72 height 14
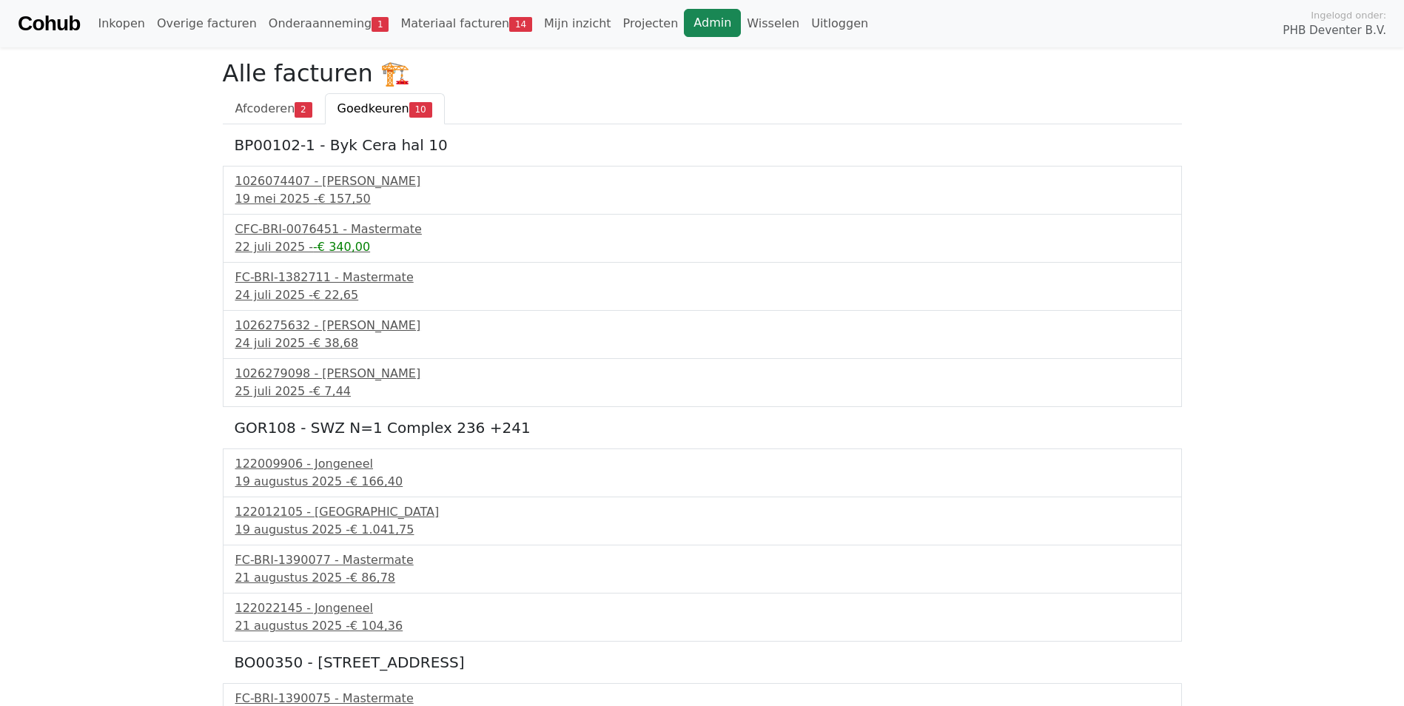
click at [684, 24] on link "Admin" at bounding box center [712, 23] width 57 height 28
